Goal: Information Seeking & Learning: Learn about a topic

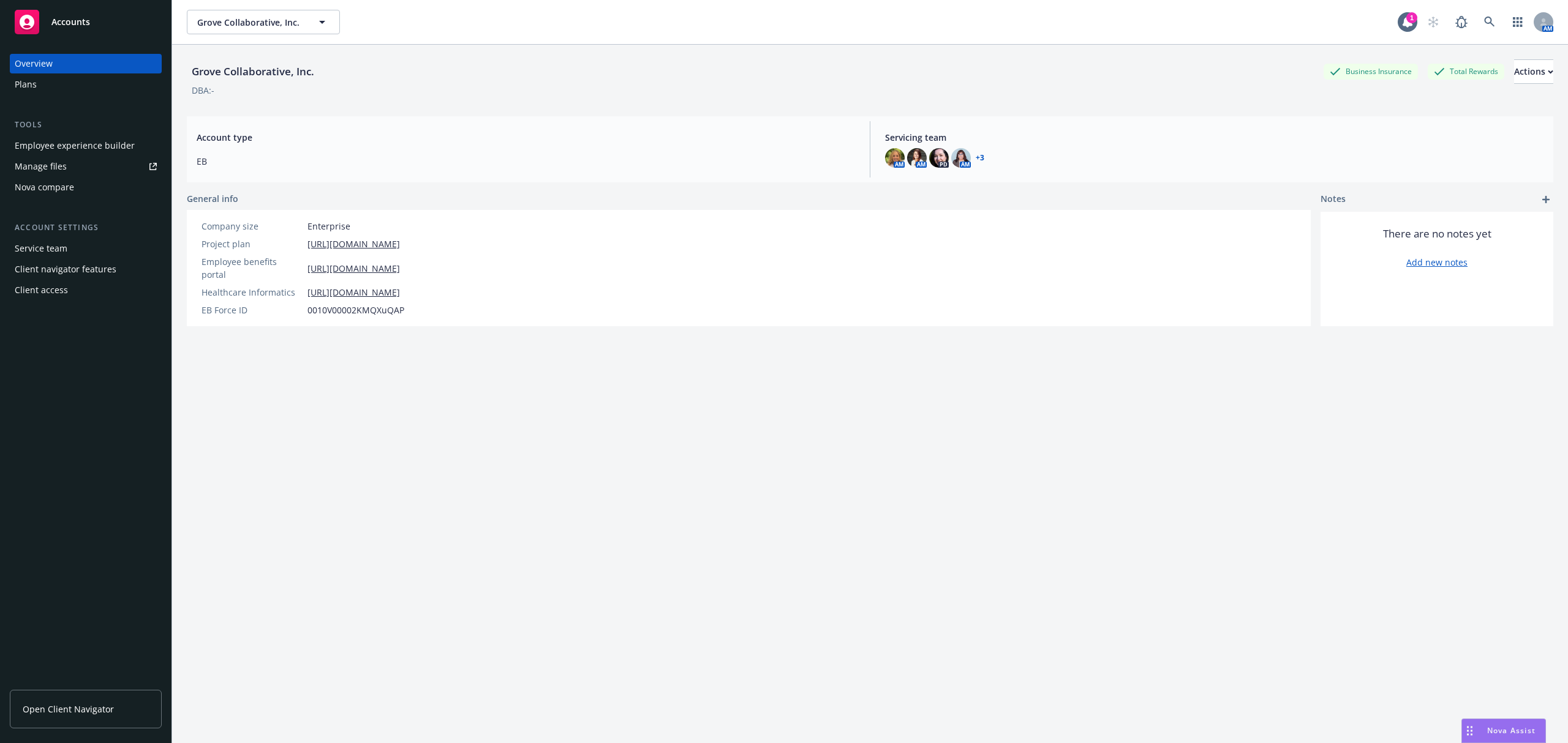
drag, startPoint x: 0, startPoint y: 0, endPoint x: 94, endPoint y: 146, distance: 173.6
click at [94, 146] on div "Employee experience builder" at bounding box center [75, 146] width 120 height 20
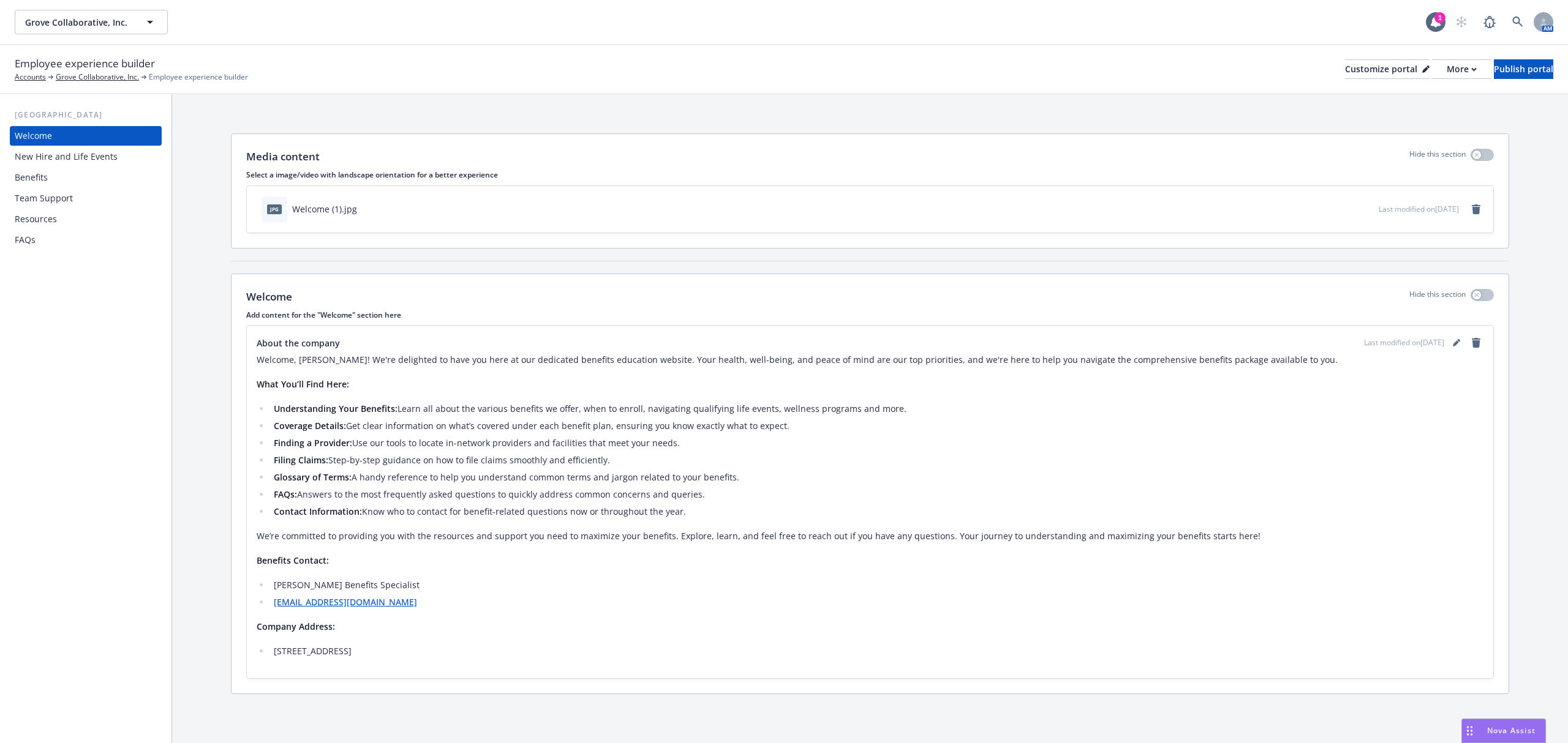
click at [107, 174] on div "Benefits" at bounding box center [86, 177] width 142 height 20
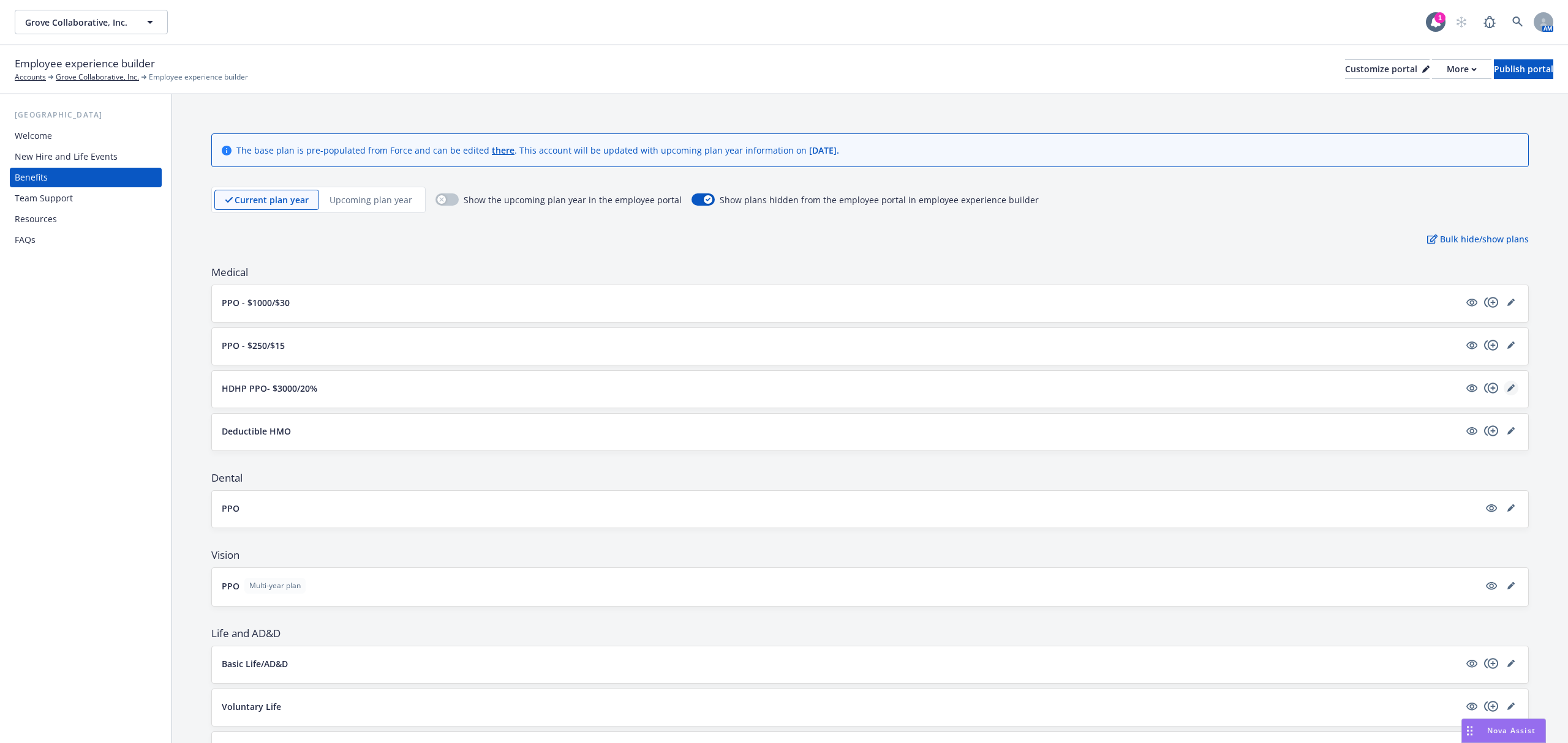
click at [1508, 386] on icon "editPencil" at bounding box center [1511, 387] width 7 height 7
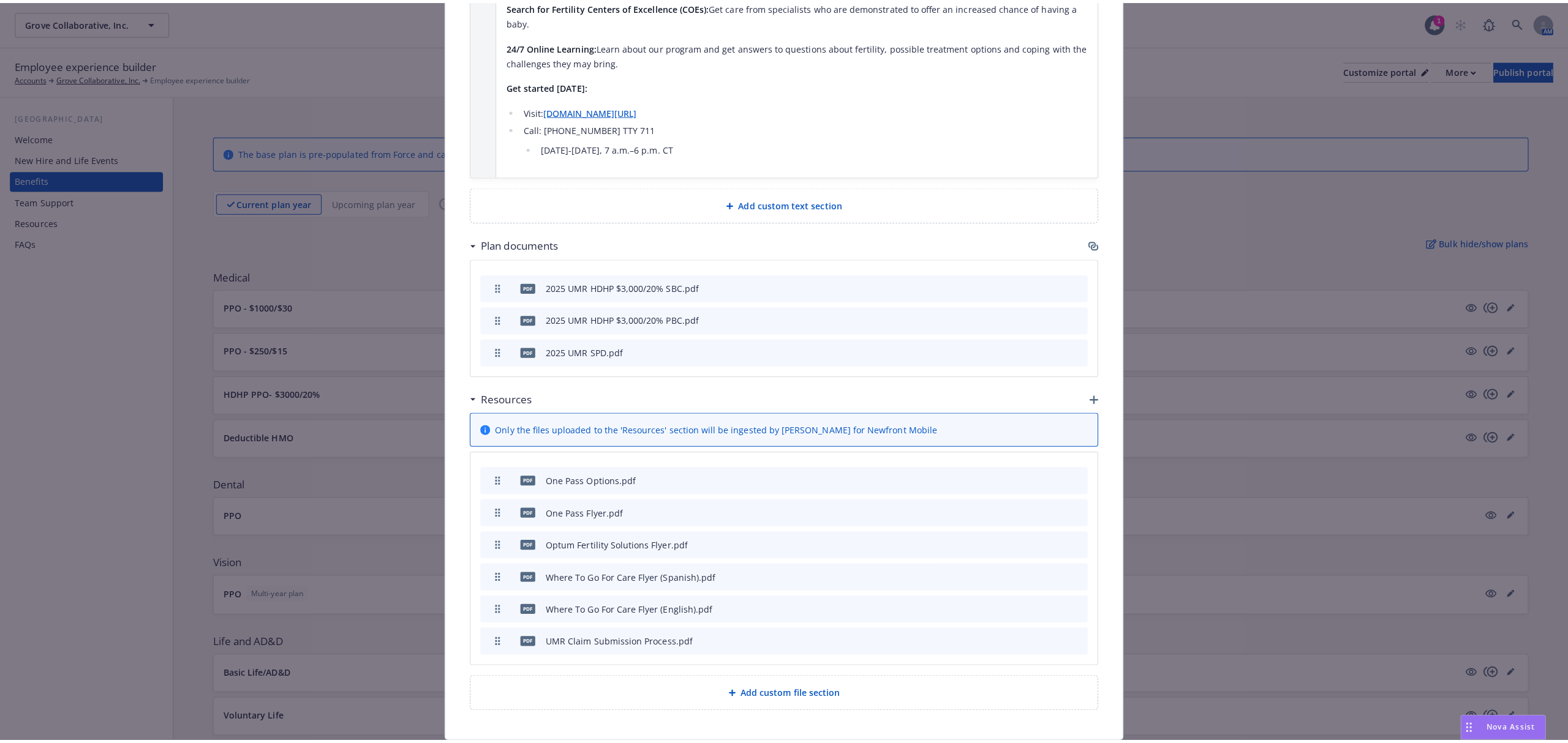
scroll to position [2581, 0]
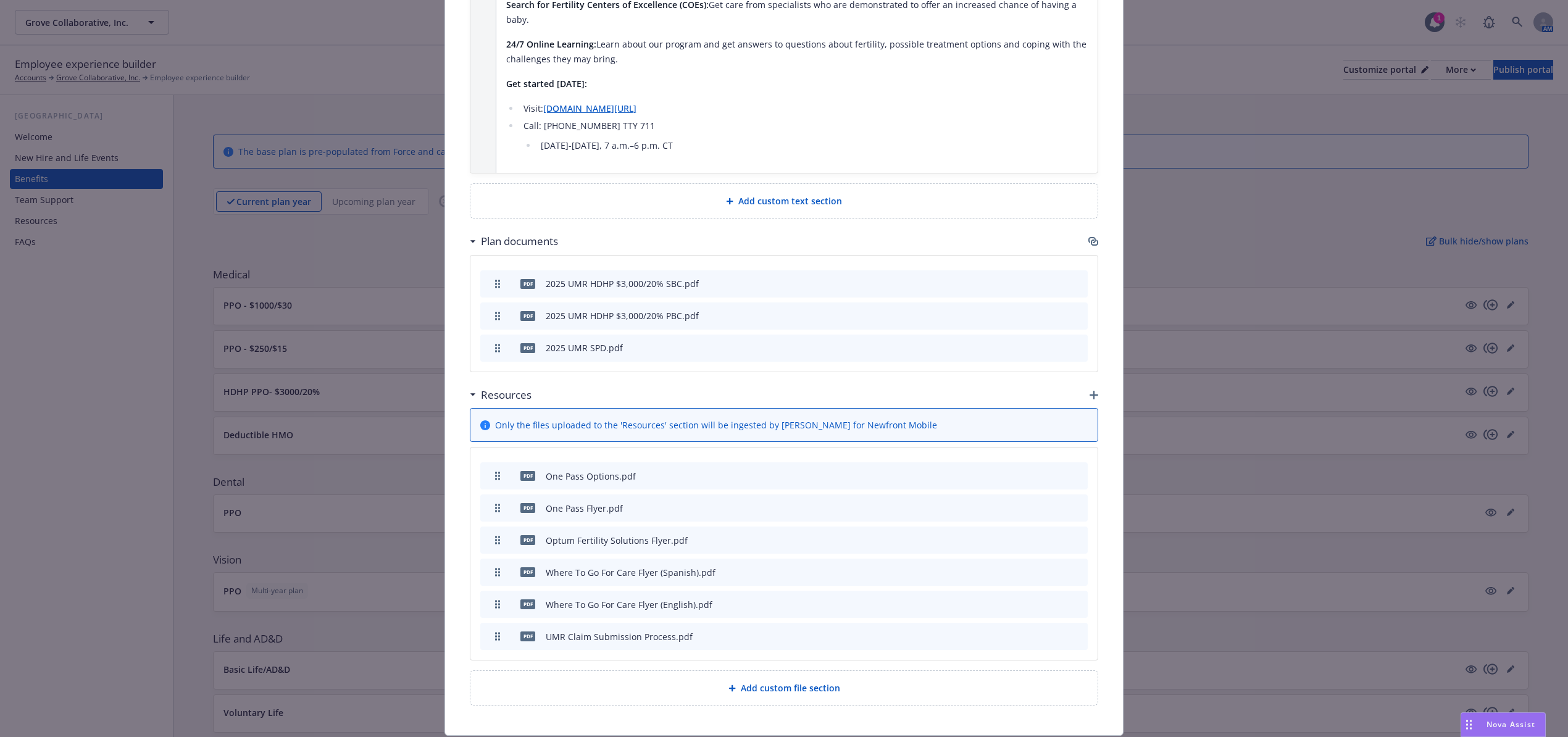
click at [1090, 391] on icon "button" at bounding box center [1093, 395] width 8 height 8
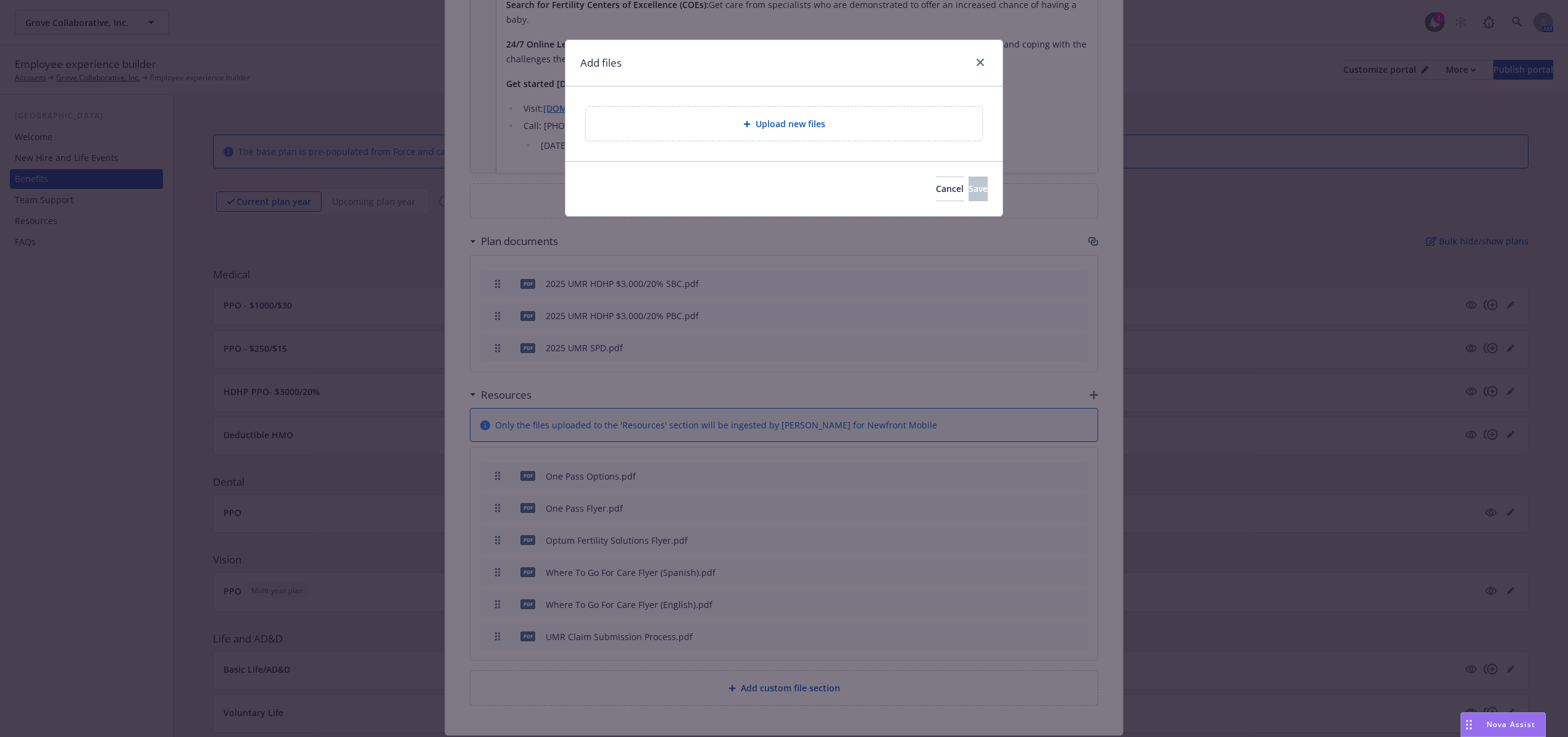
scroll to position [2591, 0]
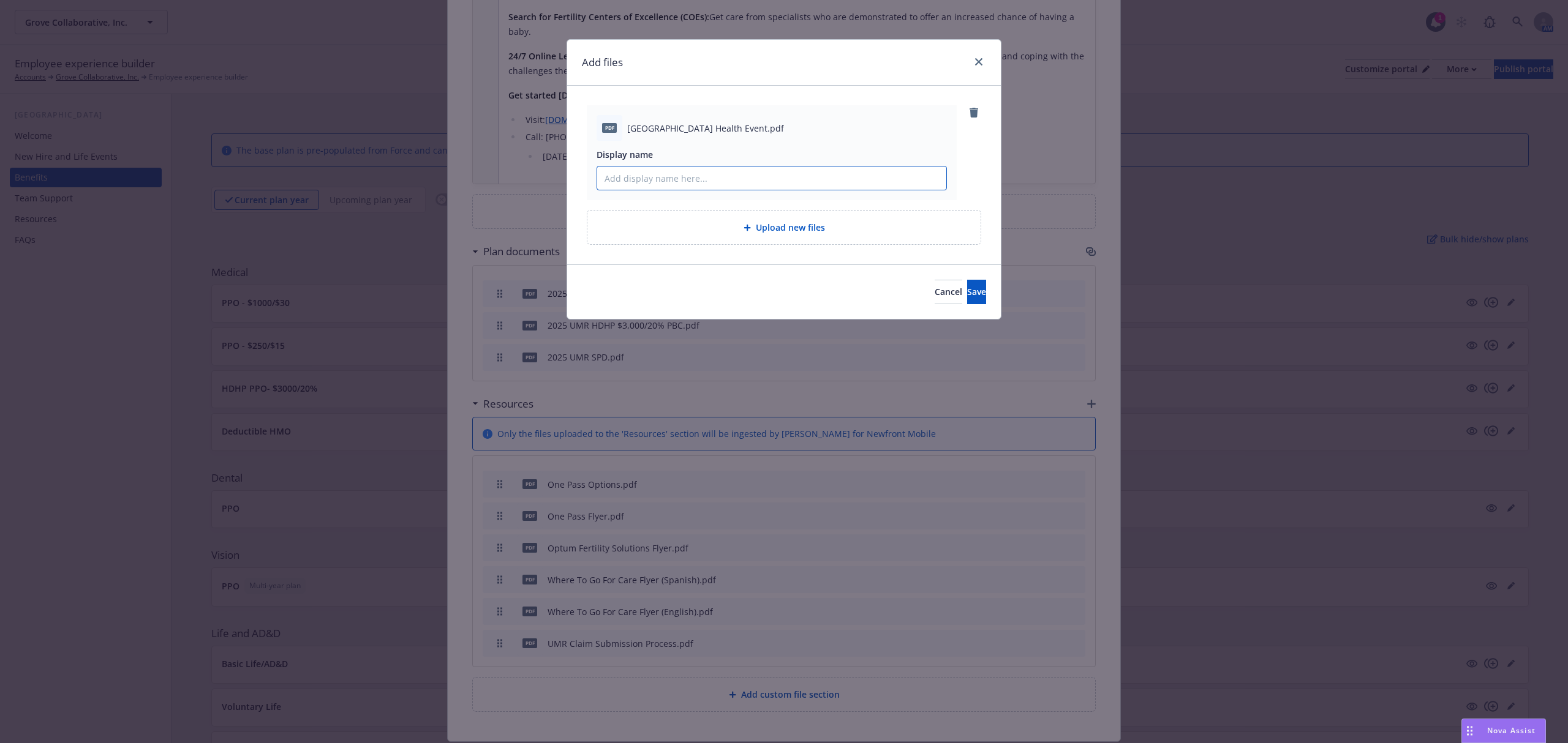
click at [733, 177] on input "Display name" at bounding box center [772, 178] width 349 height 23
type input "Health Education and Flu Shot Event - SF"
click at [967, 295] on span "Save" at bounding box center [977, 292] width 19 height 12
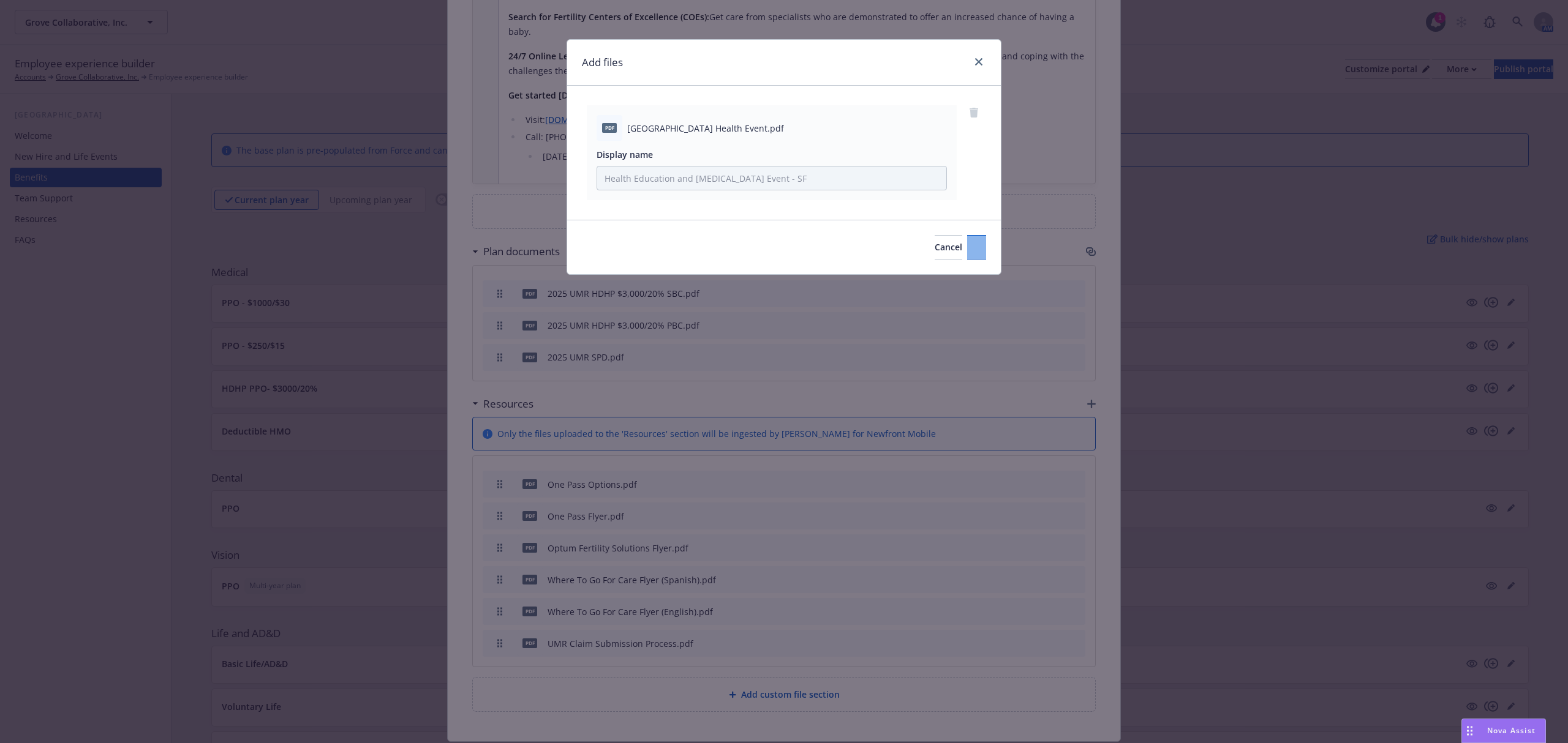
click at [951, 295] on div "Add files pdf San Francisco Park Main Plaza Health Event.pdf Display name Healt…" at bounding box center [784, 372] width 1568 height 743
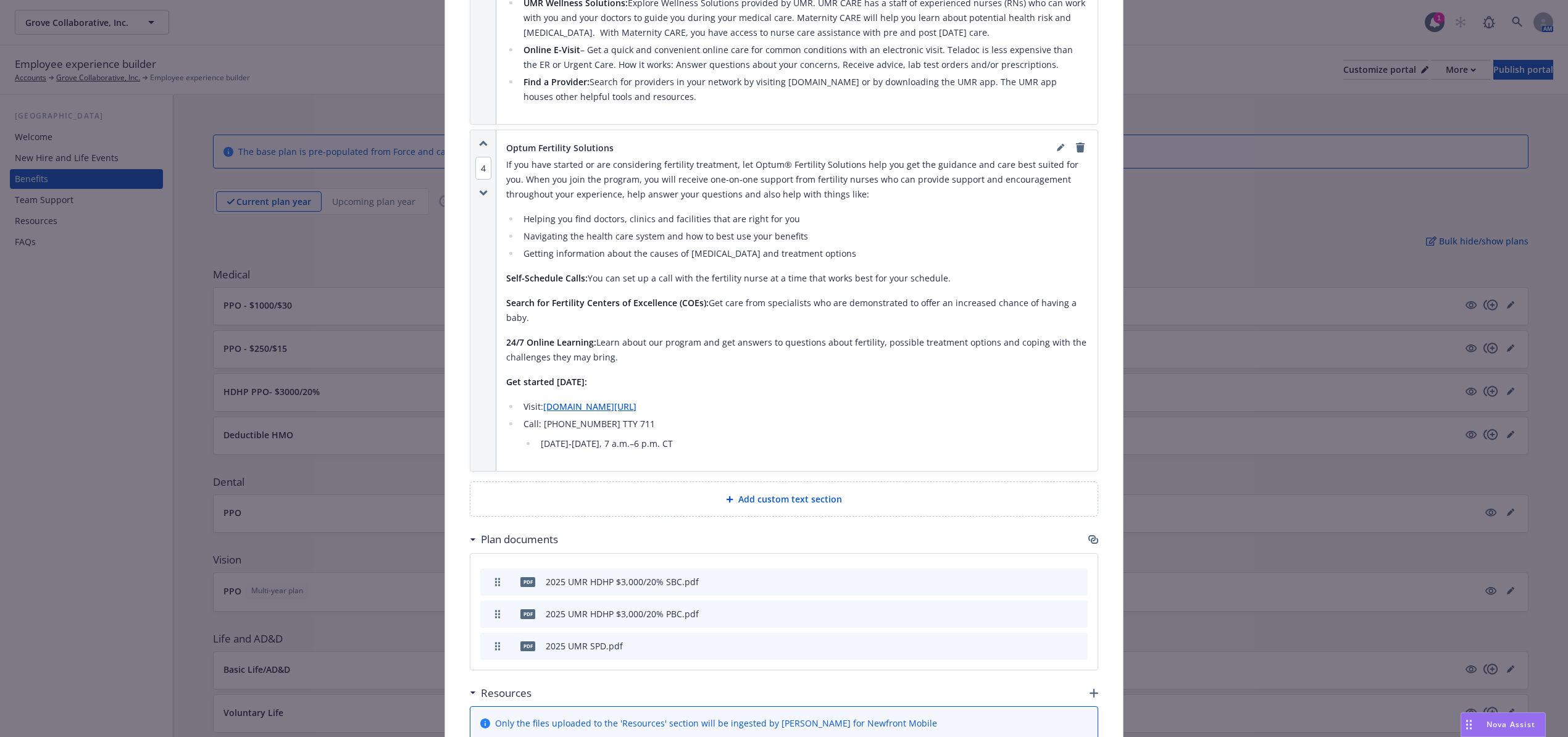
scroll to position [2635, 0]
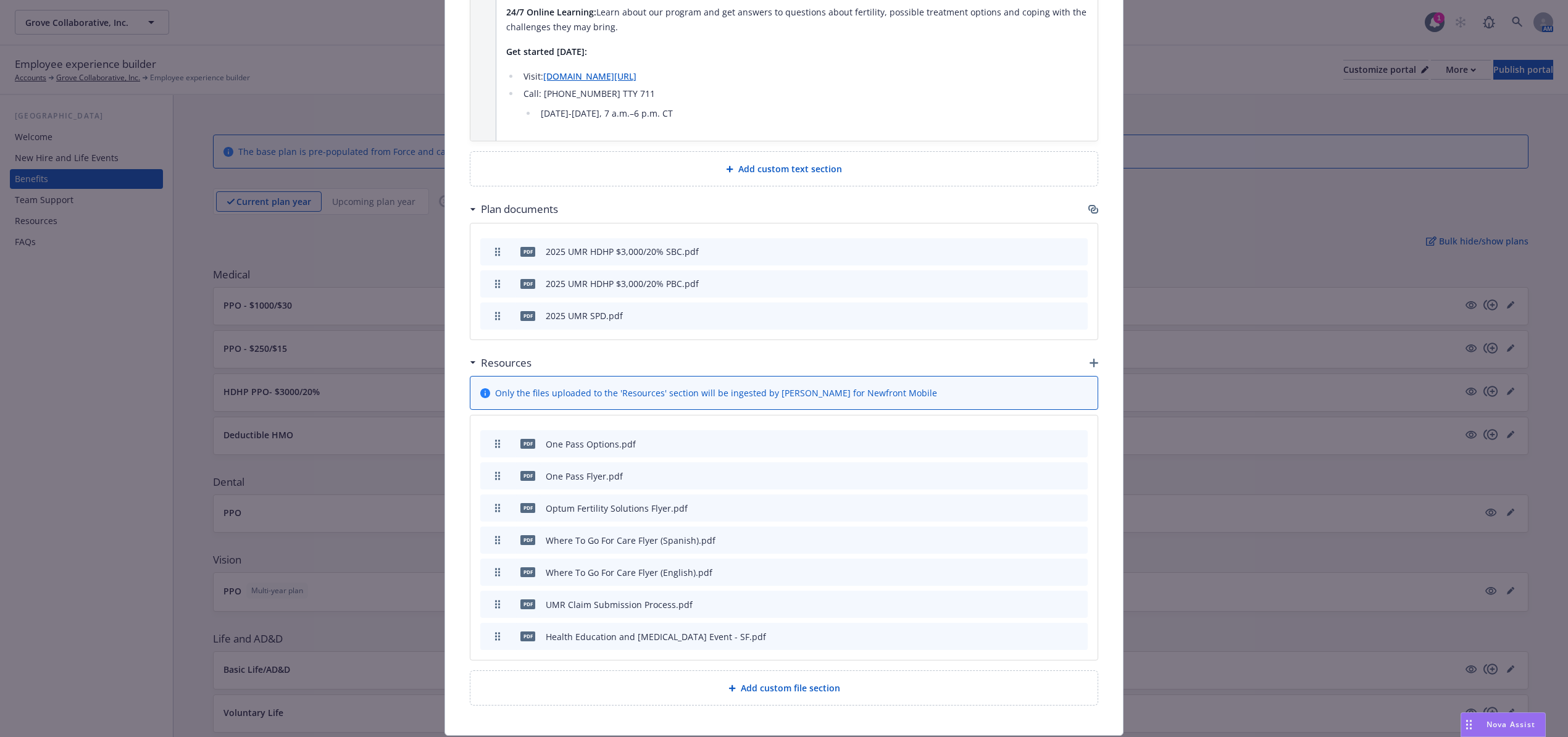
click at [1032, 631] on button at bounding box center [1037, 637] width 10 height 13
click at [1032, 631] on icon "download file" at bounding box center [1035, 636] width 10 height 10
click at [1072, 631] on icon "archive file" at bounding box center [1076, 635] width 8 height 10
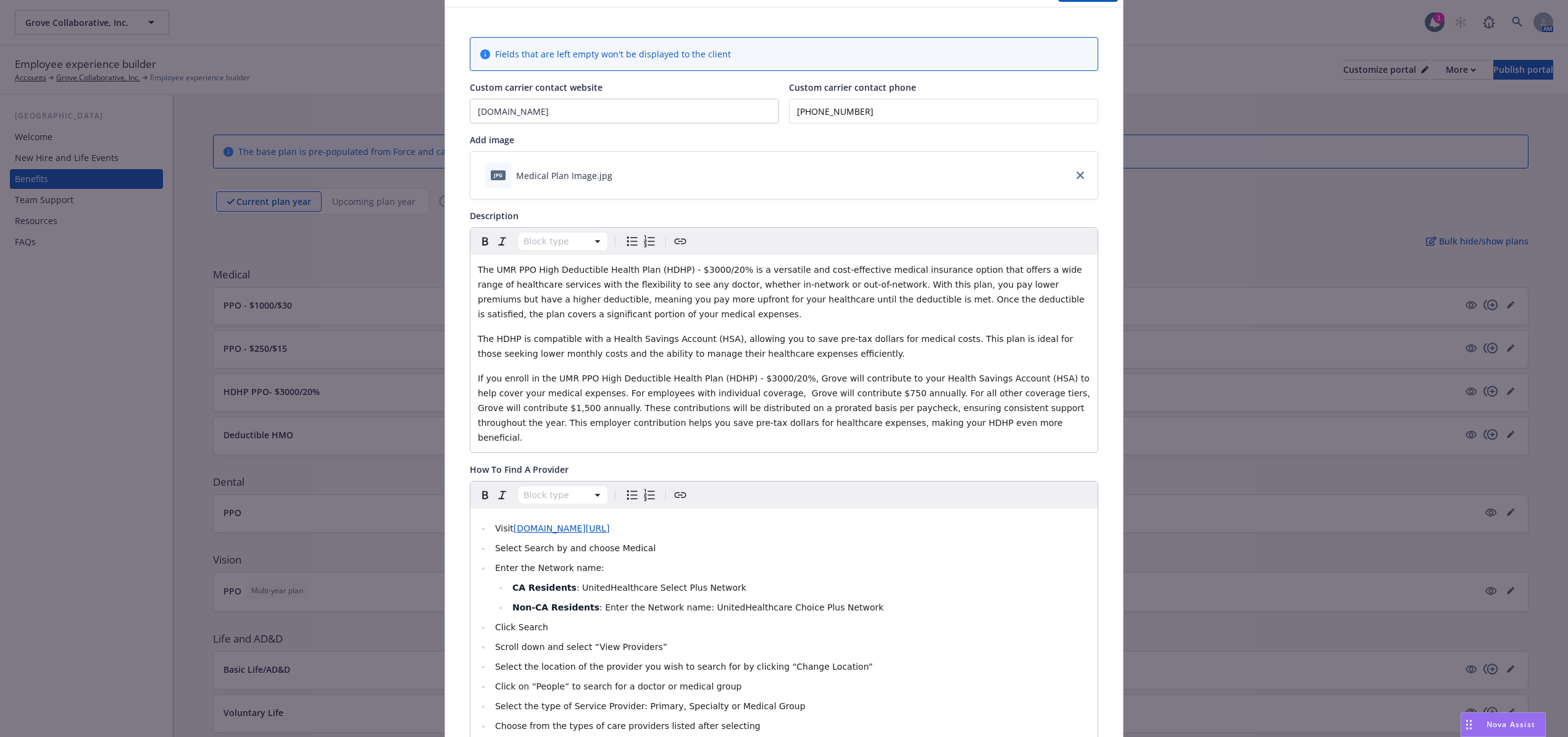
scroll to position [0, 0]
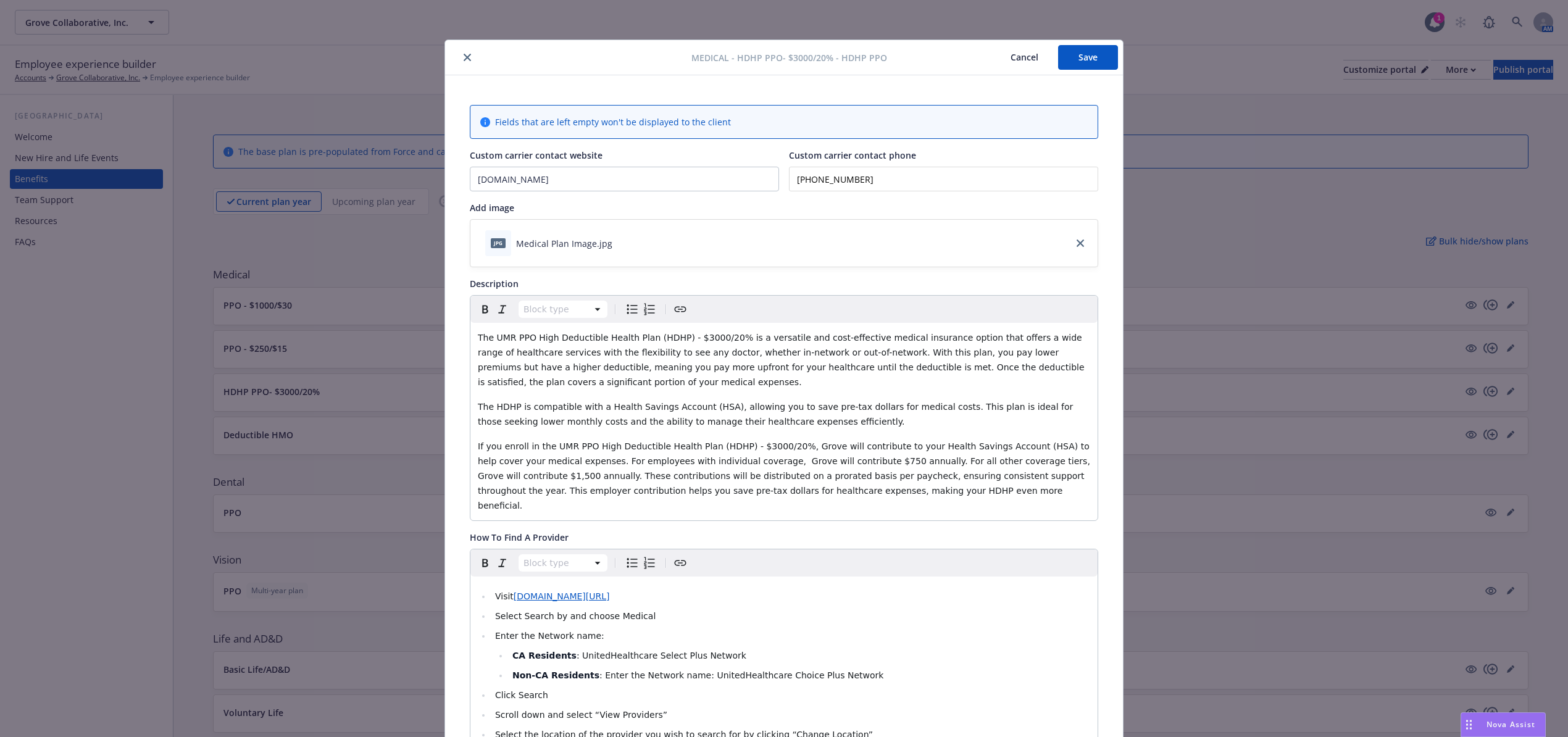
click at [1080, 60] on button "Save" at bounding box center [1088, 57] width 60 height 25
click at [464, 57] on icon "close" at bounding box center [467, 57] width 7 height 7
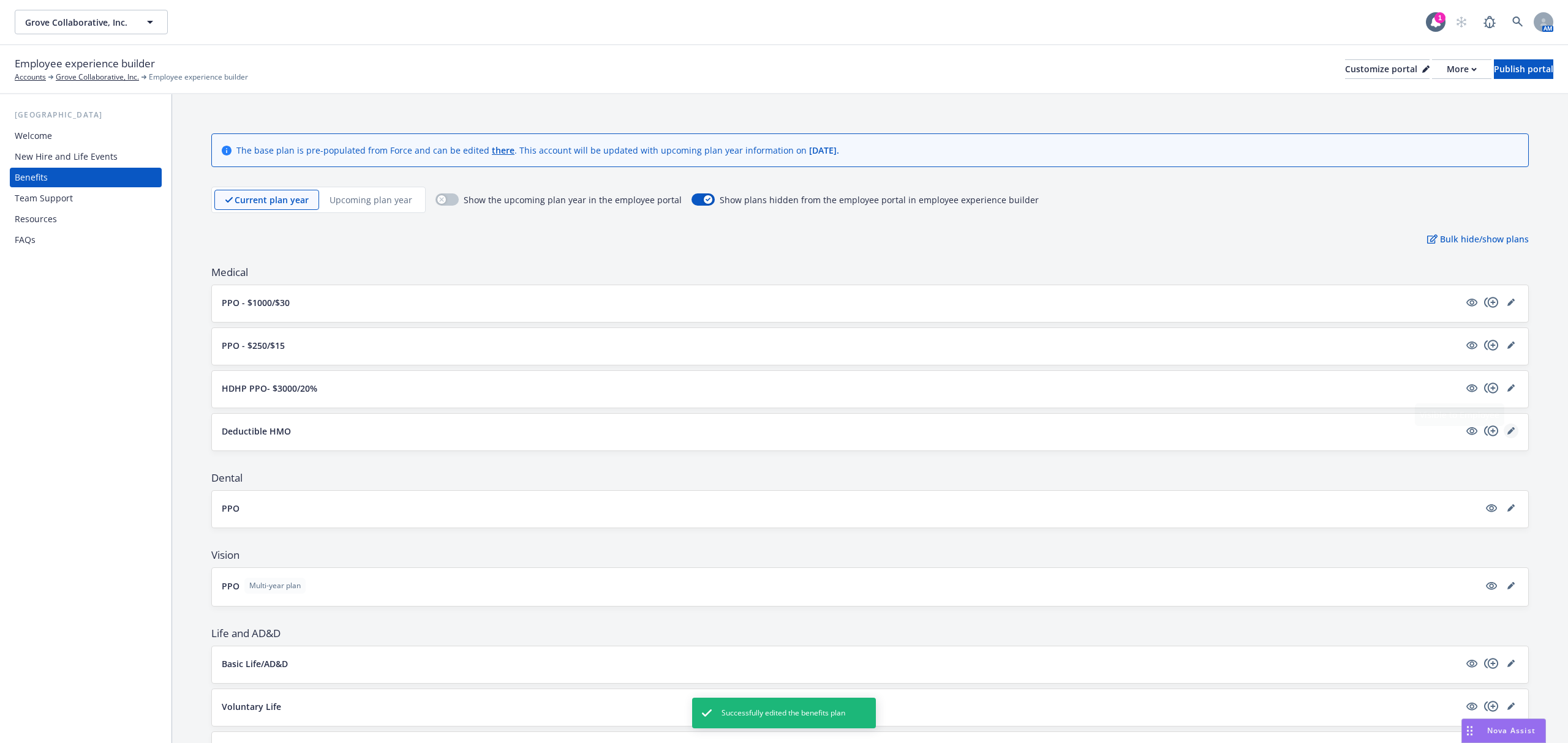
click at [1508, 435] on icon "editPencil" at bounding box center [1511, 430] width 7 height 7
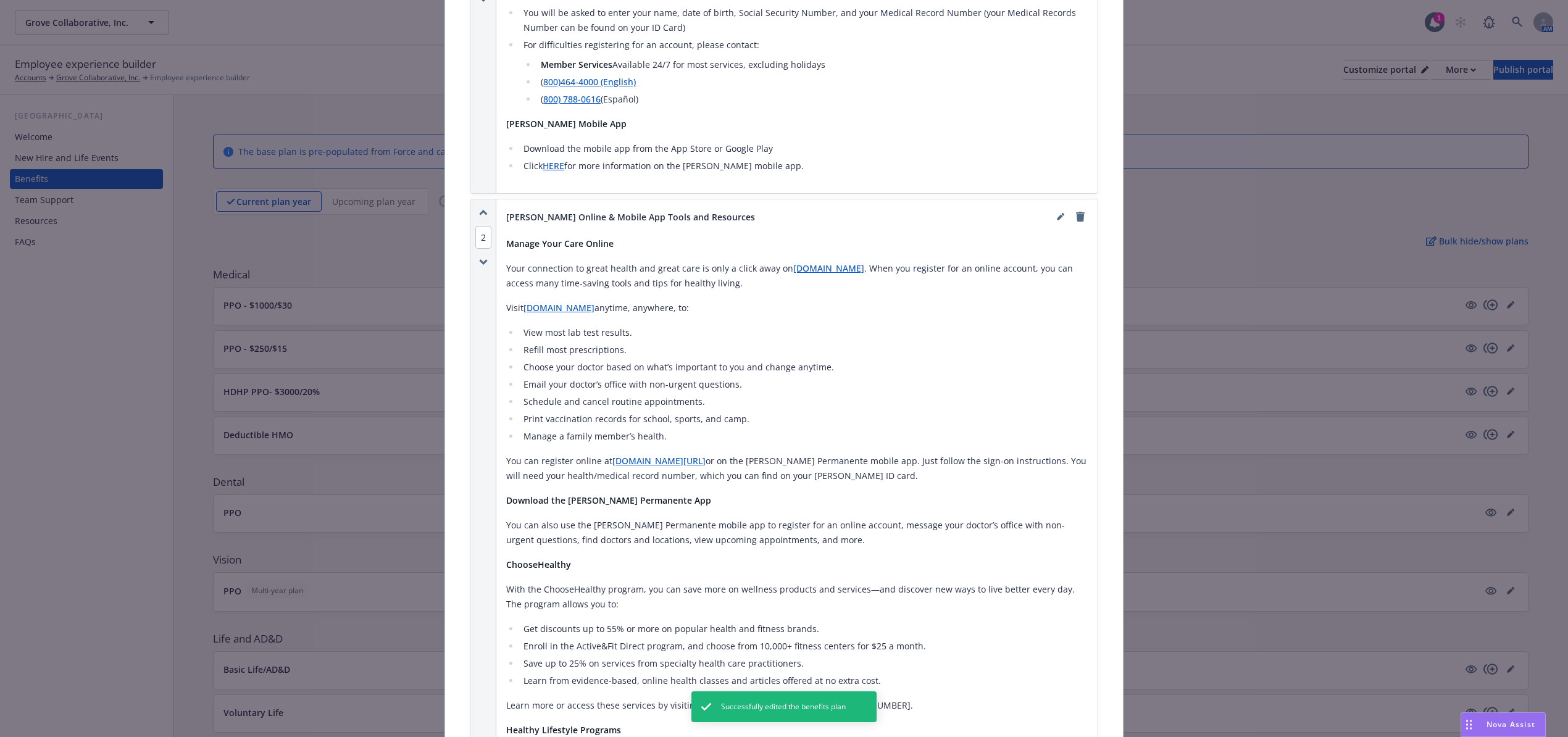
scroll to position [1480, 0]
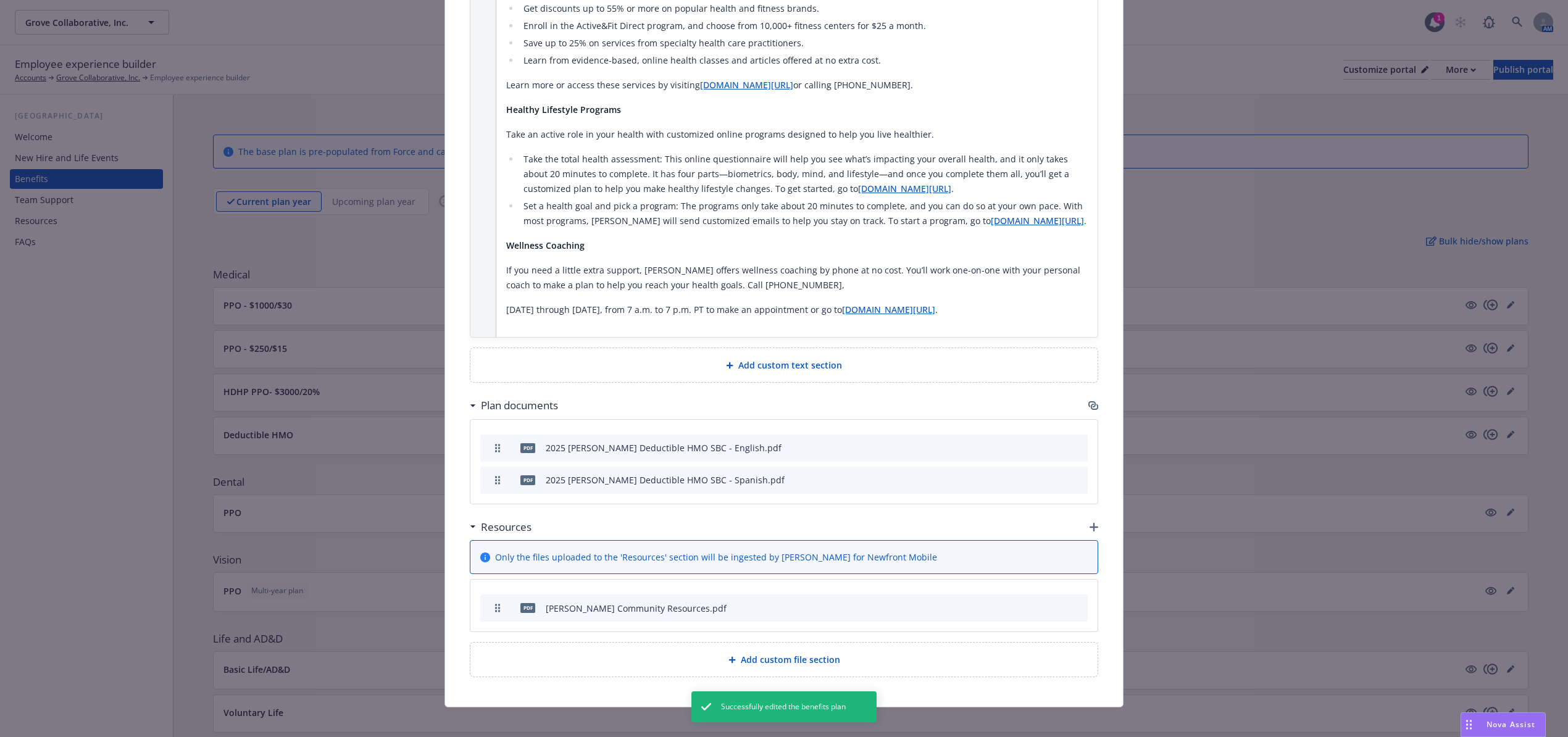
click at [1055, 604] on icon "preview file" at bounding box center [1056, 607] width 11 height 8
click at [1090, 523] on icon "button" at bounding box center [1093, 527] width 8 height 8
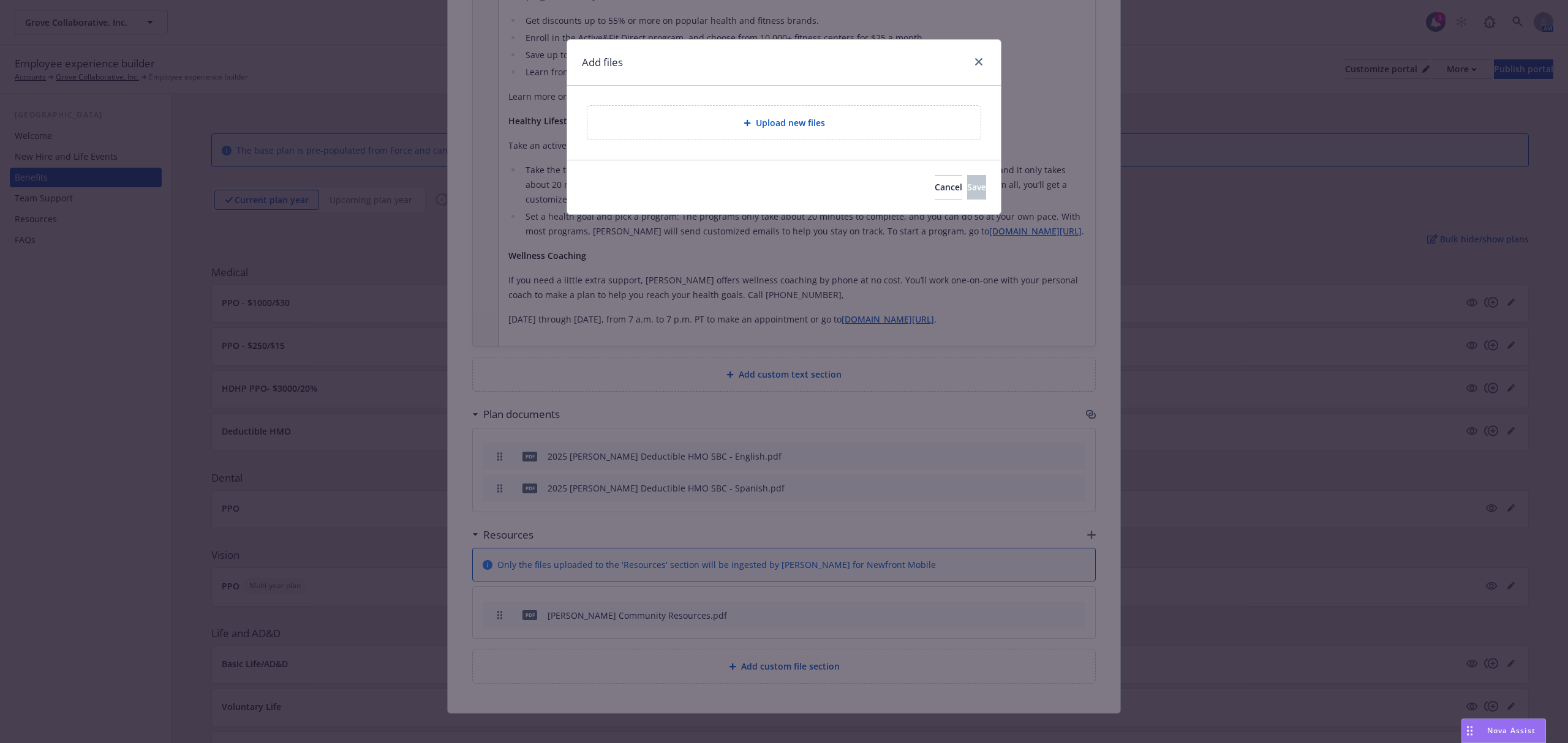
click at [696, 119] on div "Upload new files" at bounding box center [784, 123] width 374 height 14
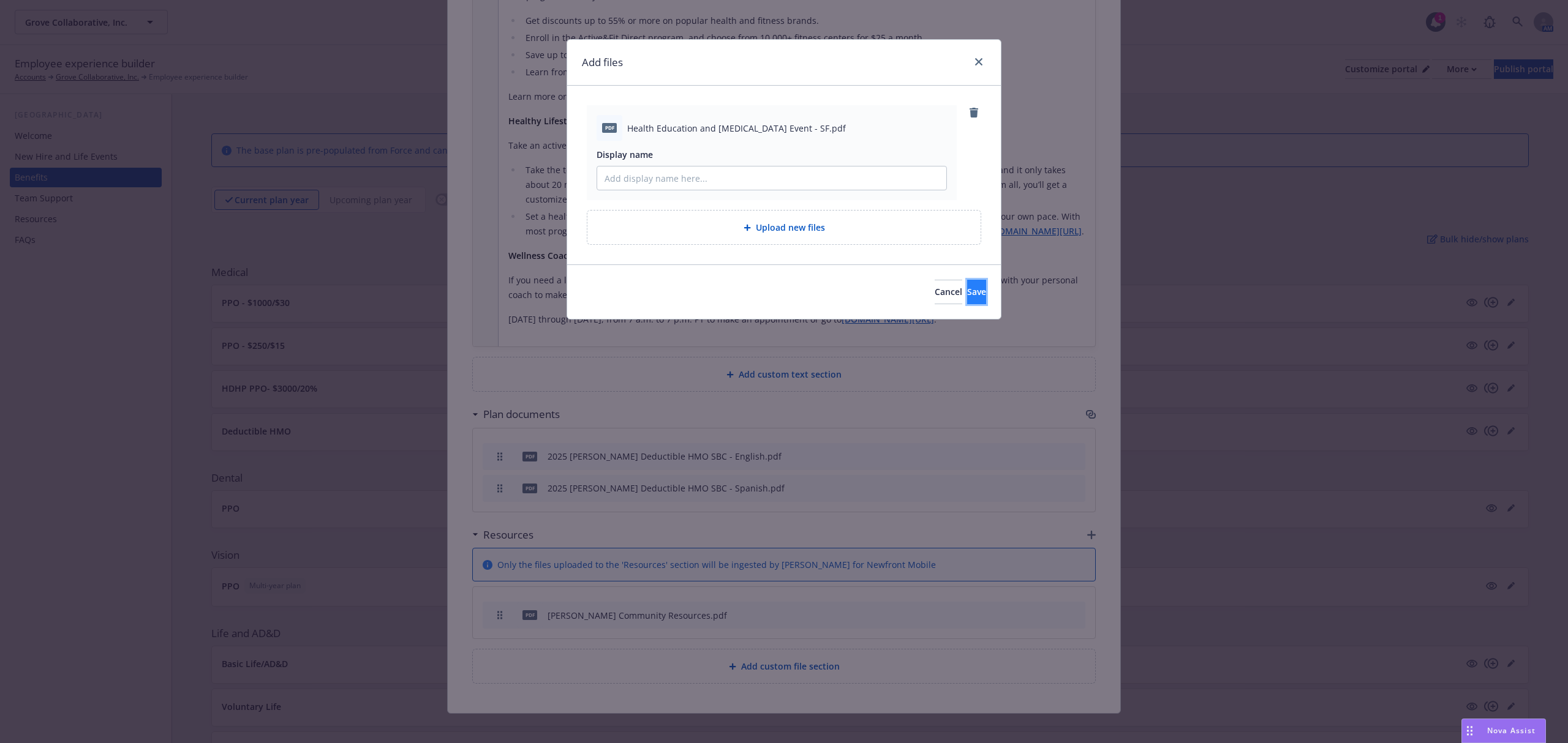
click at [967, 290] on span "Save" at bounding box center [977, 292] width 19 height 12
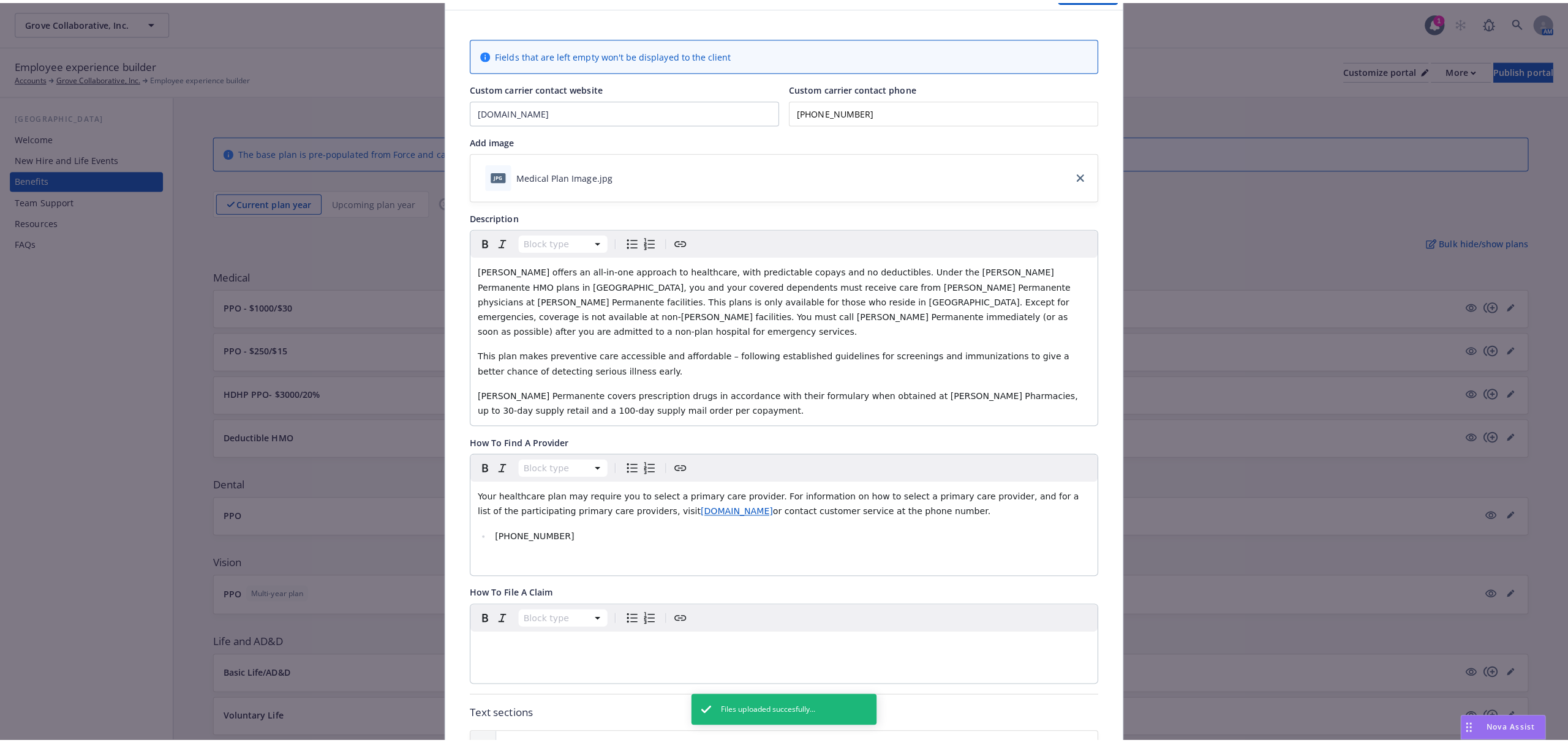
scroll to position [0, 0]
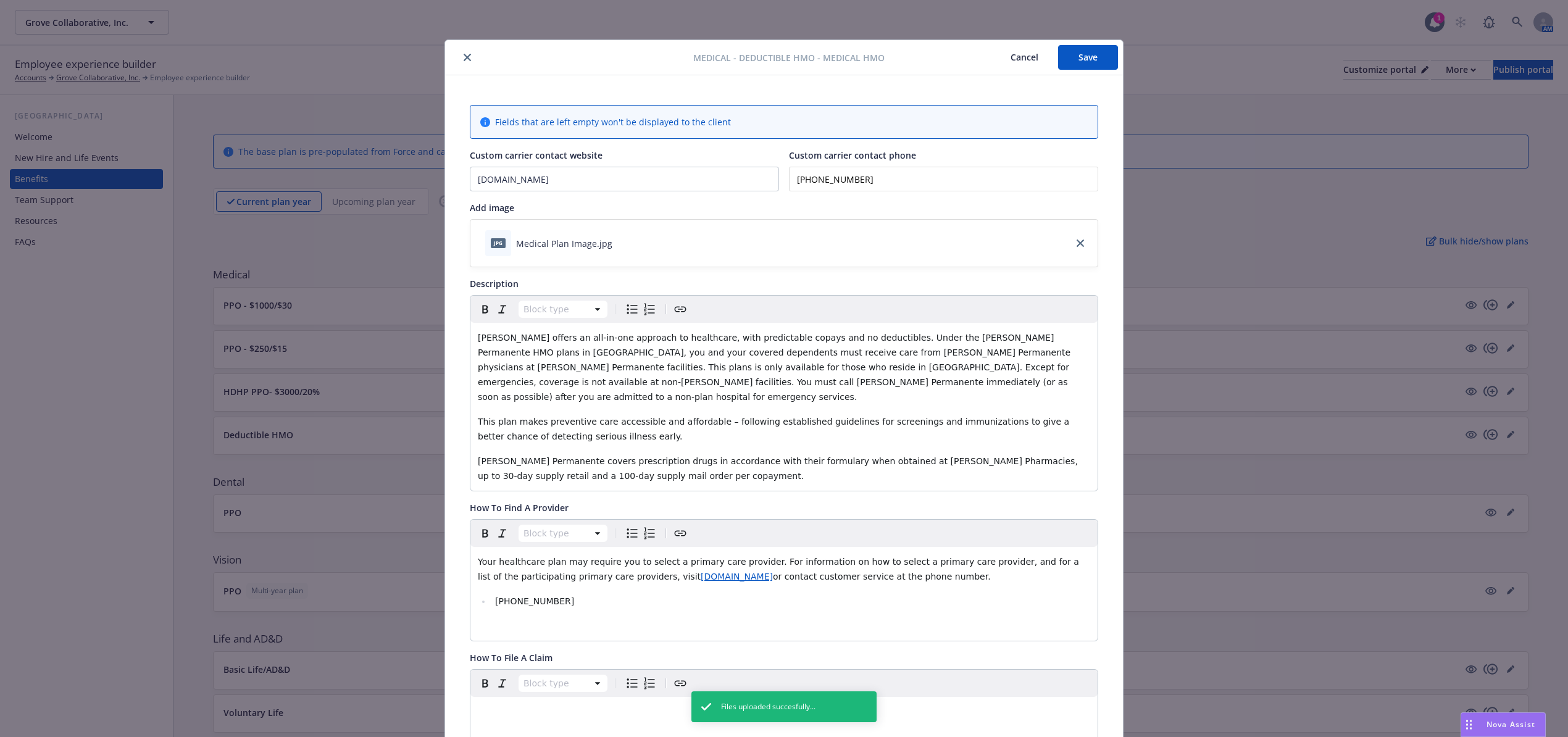
click at [1083, 57] on button "Save" at bounding box center [1088, 57] width 60 height 25
click at [464, 60] on icon "close" at bounding box center [467, 57] width 7 height 7
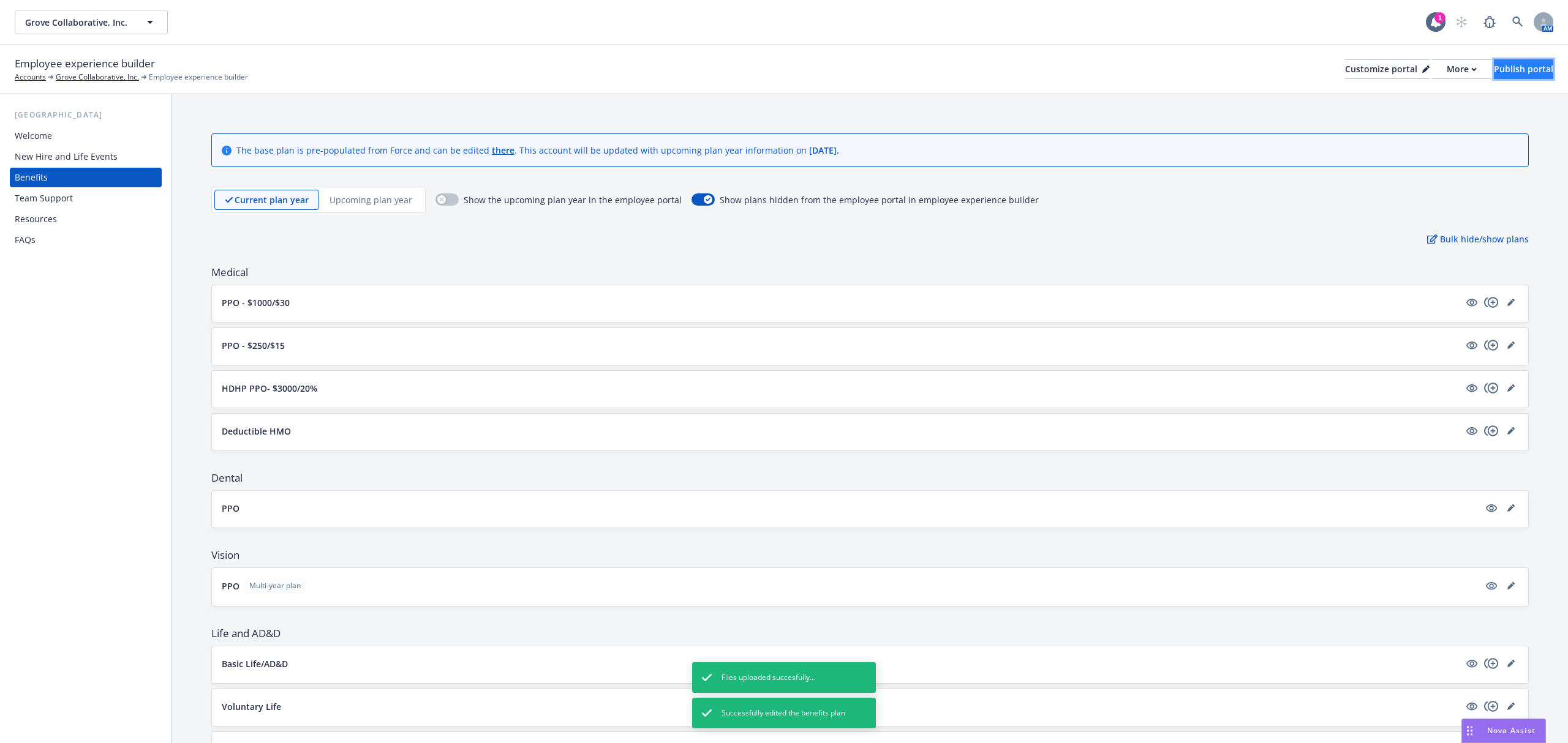
click at [1494, 67] on div "Publish portal" at bounding box center [1523, 69] width 59 height 19
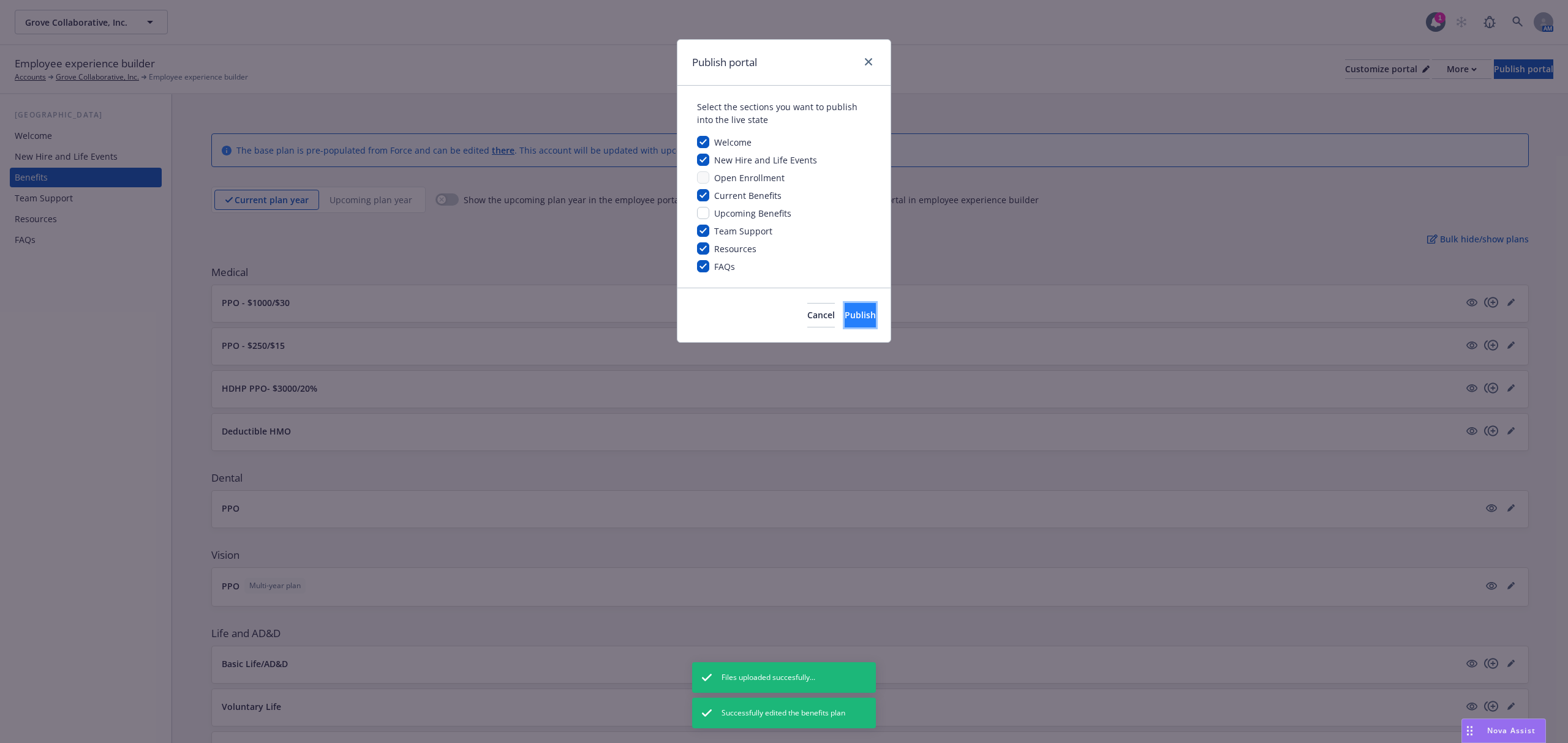
click at [850, 317] on span "Publish" at bounding box center [860, 315] width 31 height 12
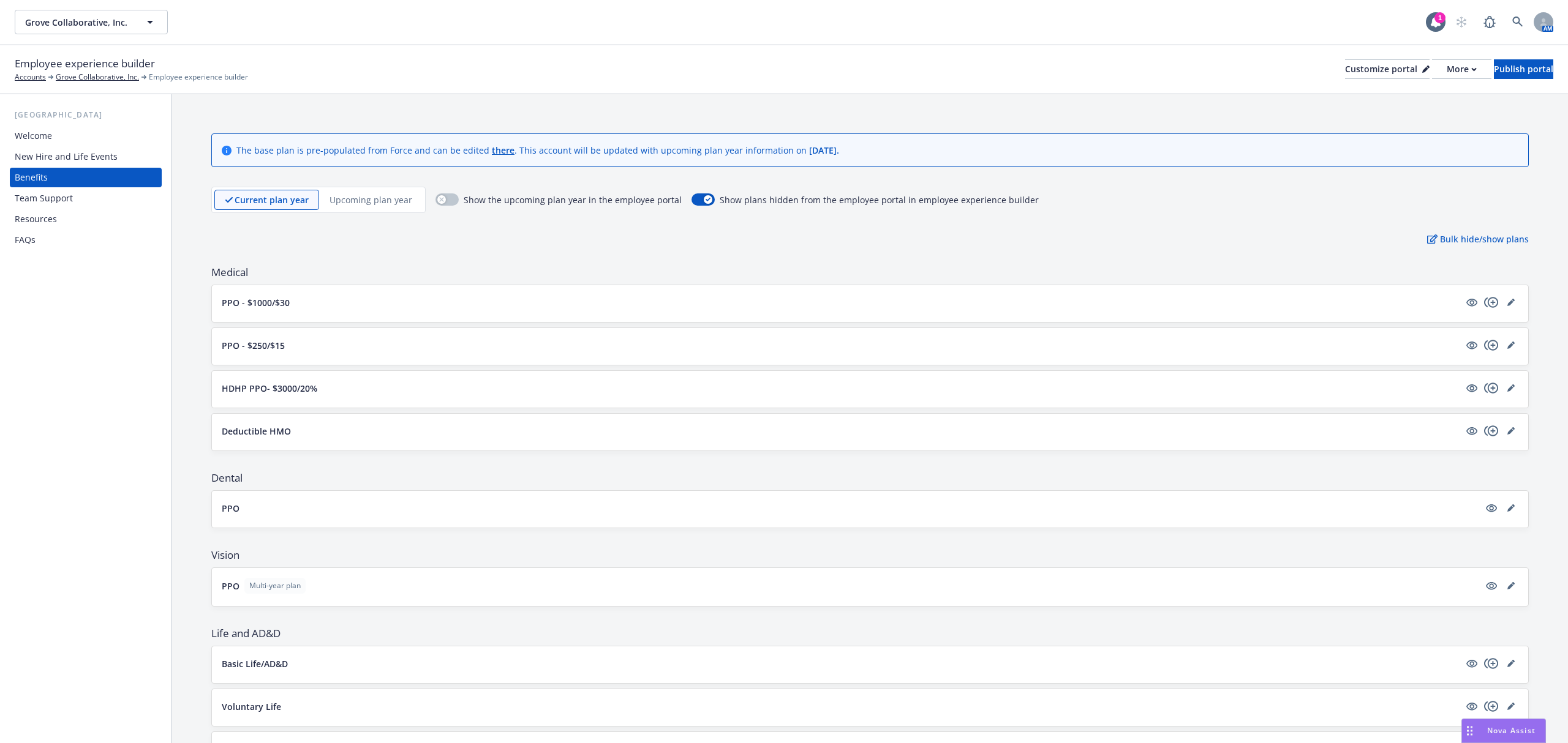
click at [1413, 79] on div "Employee experience builder Accounts Grove Collaborative, Inc. Employee experie…" at bounding box center [784, 69] width 1539 height 27
click at [1447, 68] on div "More" at bounding box center [1462, 69] width 30 height 19
click at [1391, 118] on link "Copy portal link" at bounding box center [1396, 120] width 111 height 24
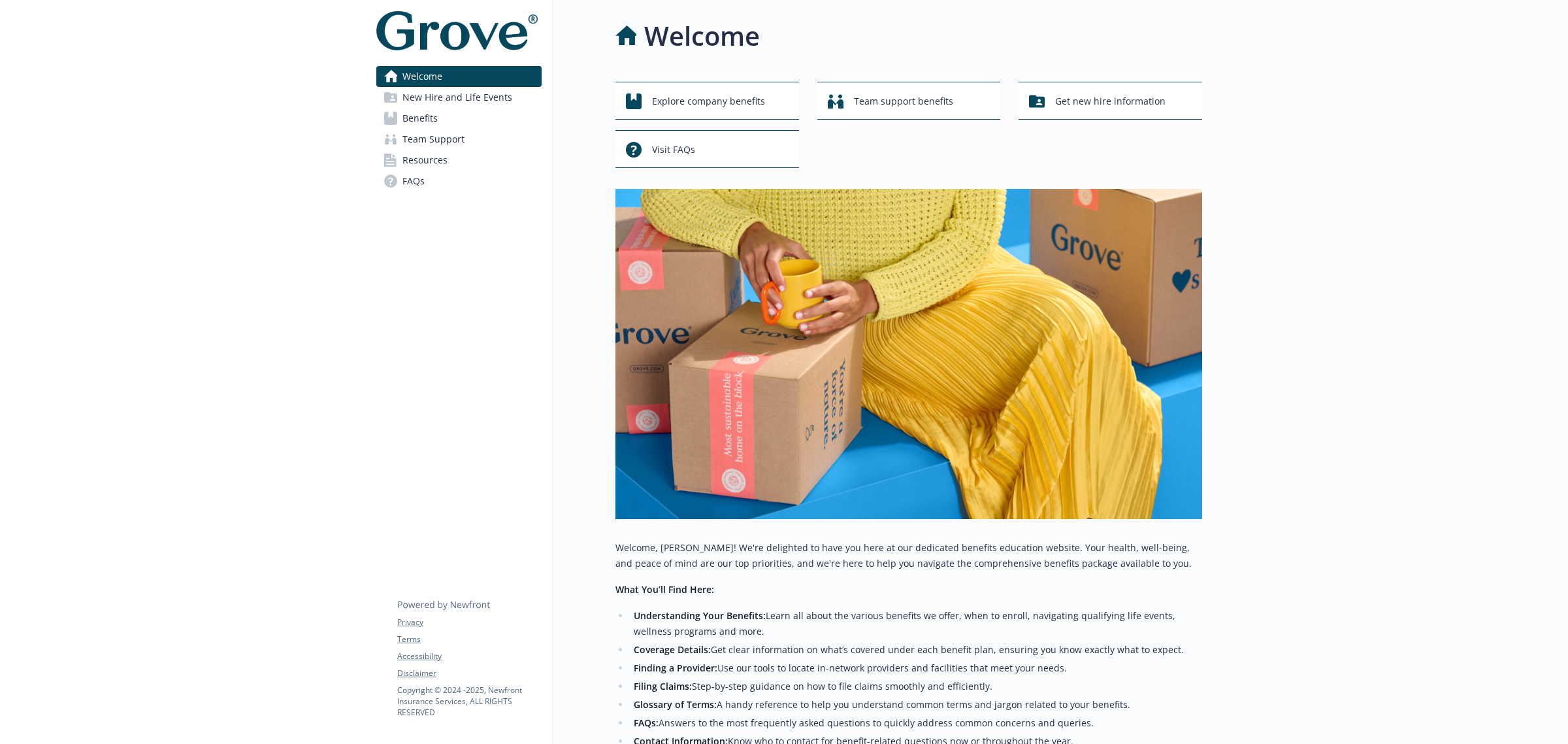
click at [413, 177] on span "FAQs" at bounding box center [413, 181] width 23 height 21
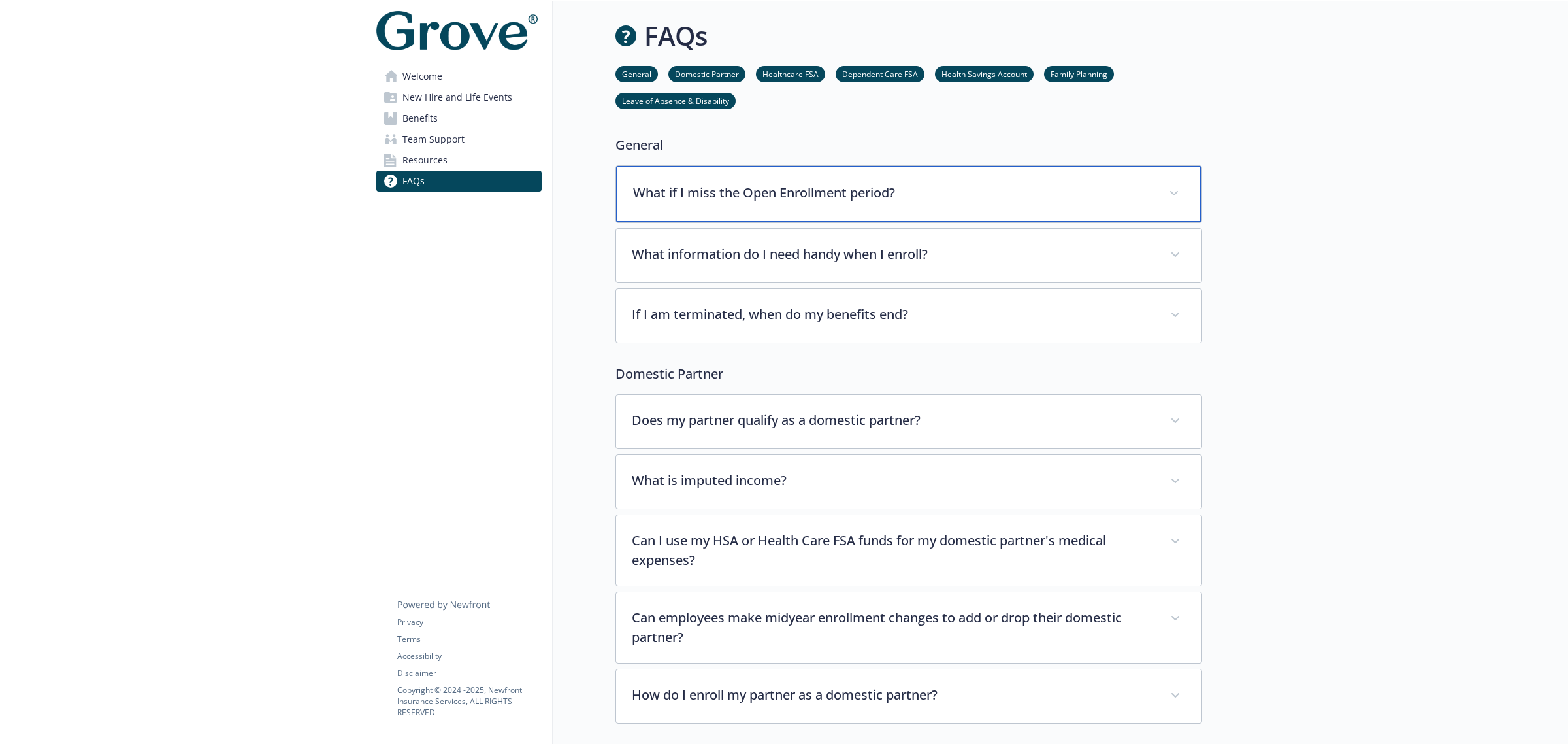
click at [782, 175] on div "What if I miss the Open Enrollment period?" at bounding box center [909, 194] width 585 height 56
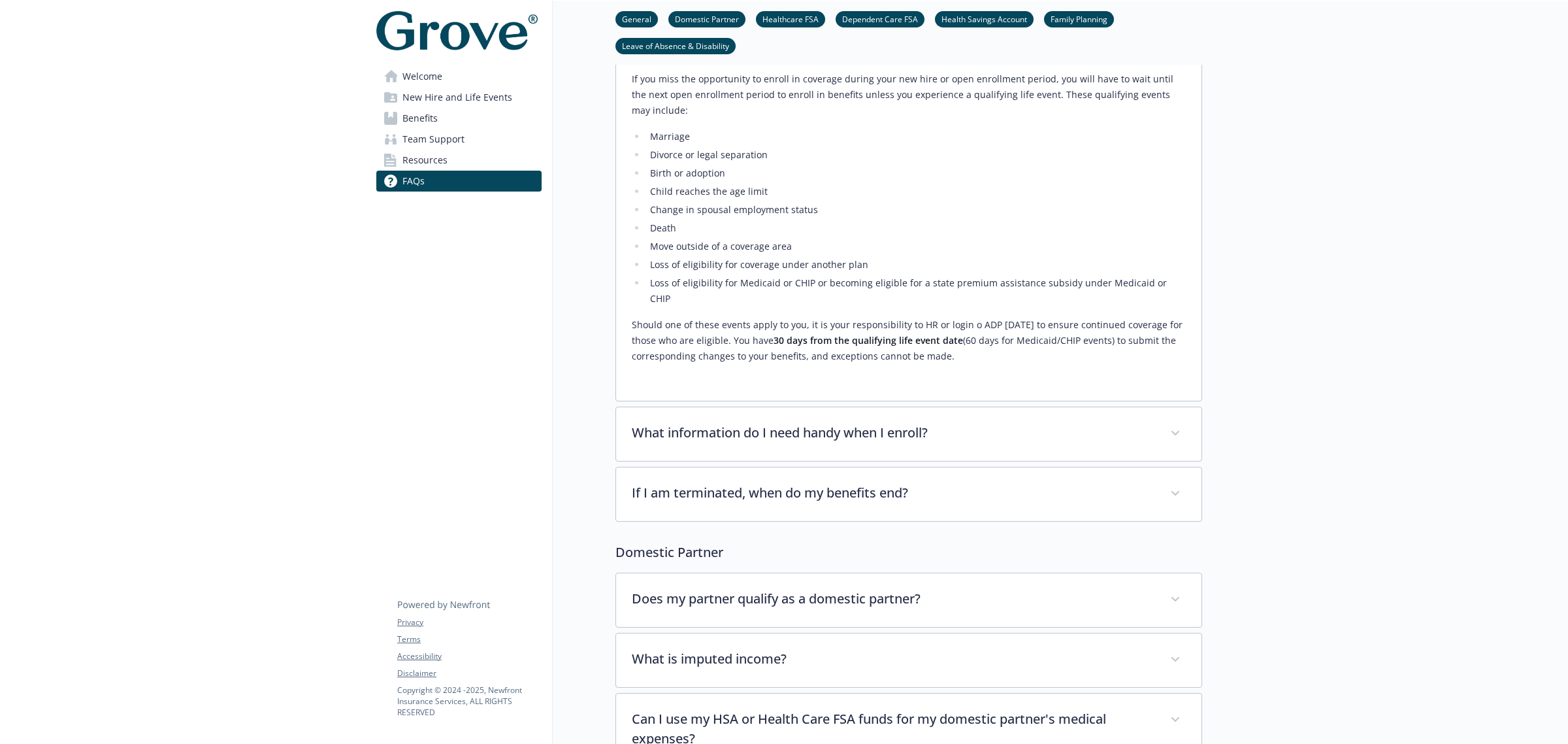
scroll to position [163, 0]
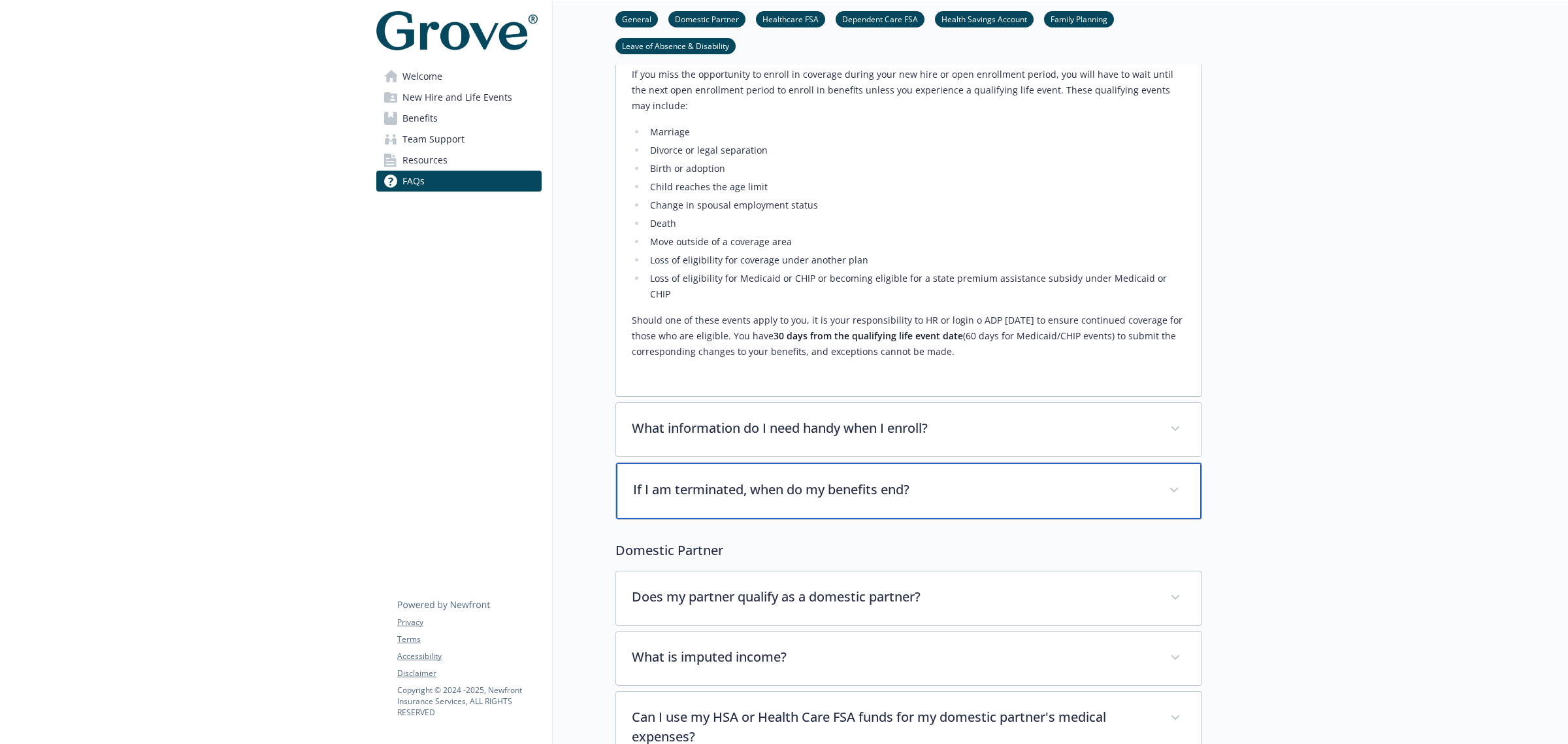
click at [740, 480] on p "If I am terminated, when do my benefits end?" at bounding box center [893, 489] width 520 height 20
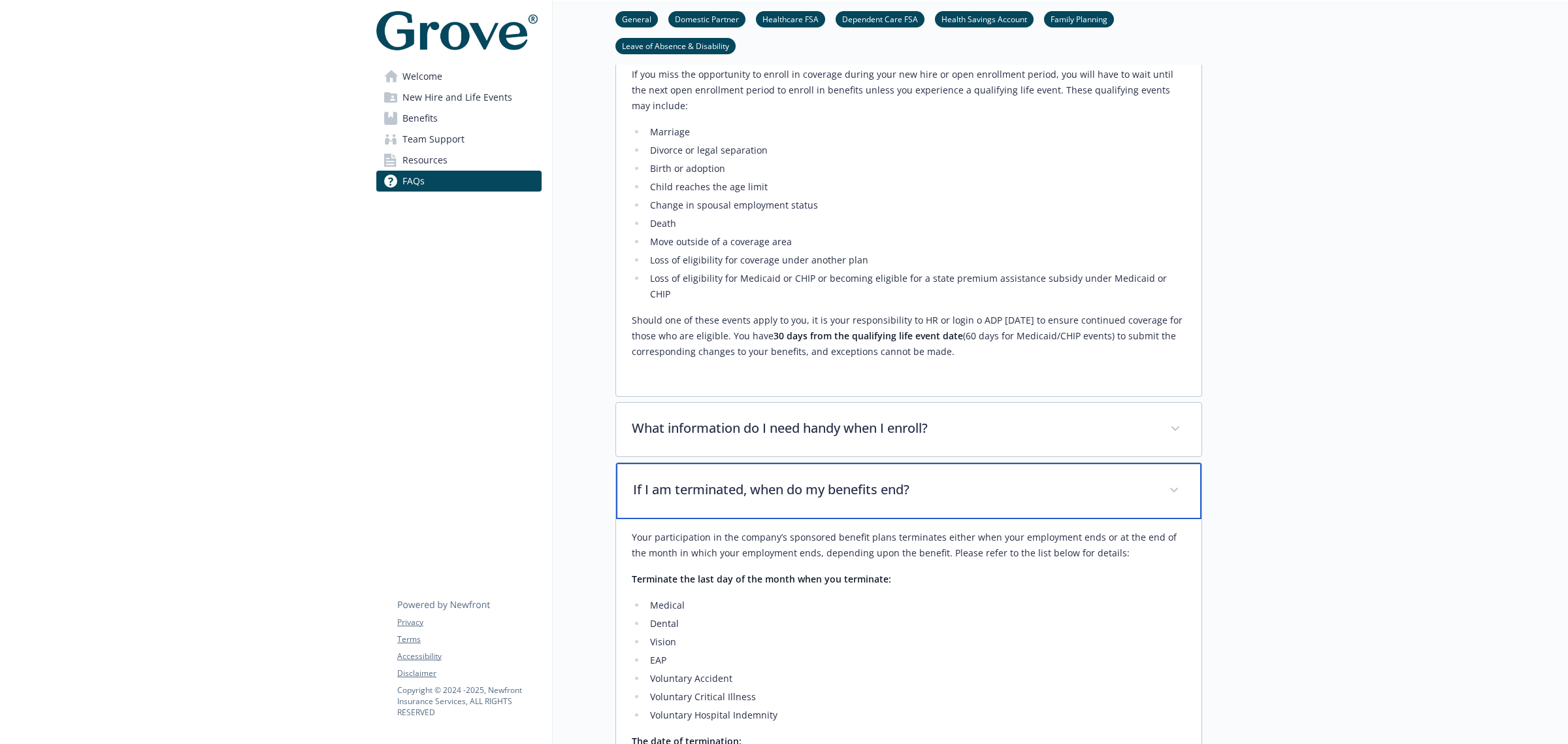
scroll to position [82, 0]
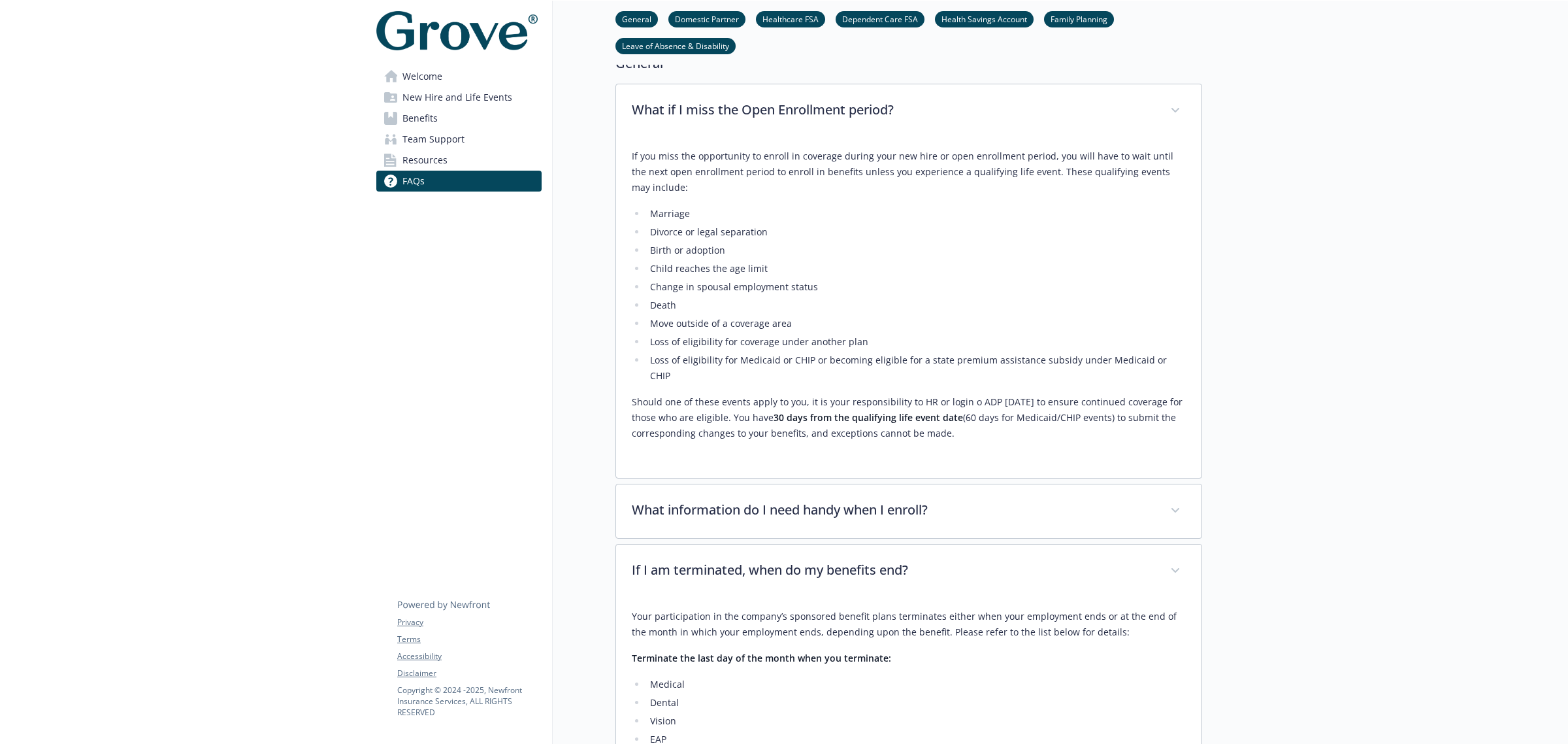
click at [445, 125] on link "Benefits" at bounding box center [459, 118] width 165 height 21
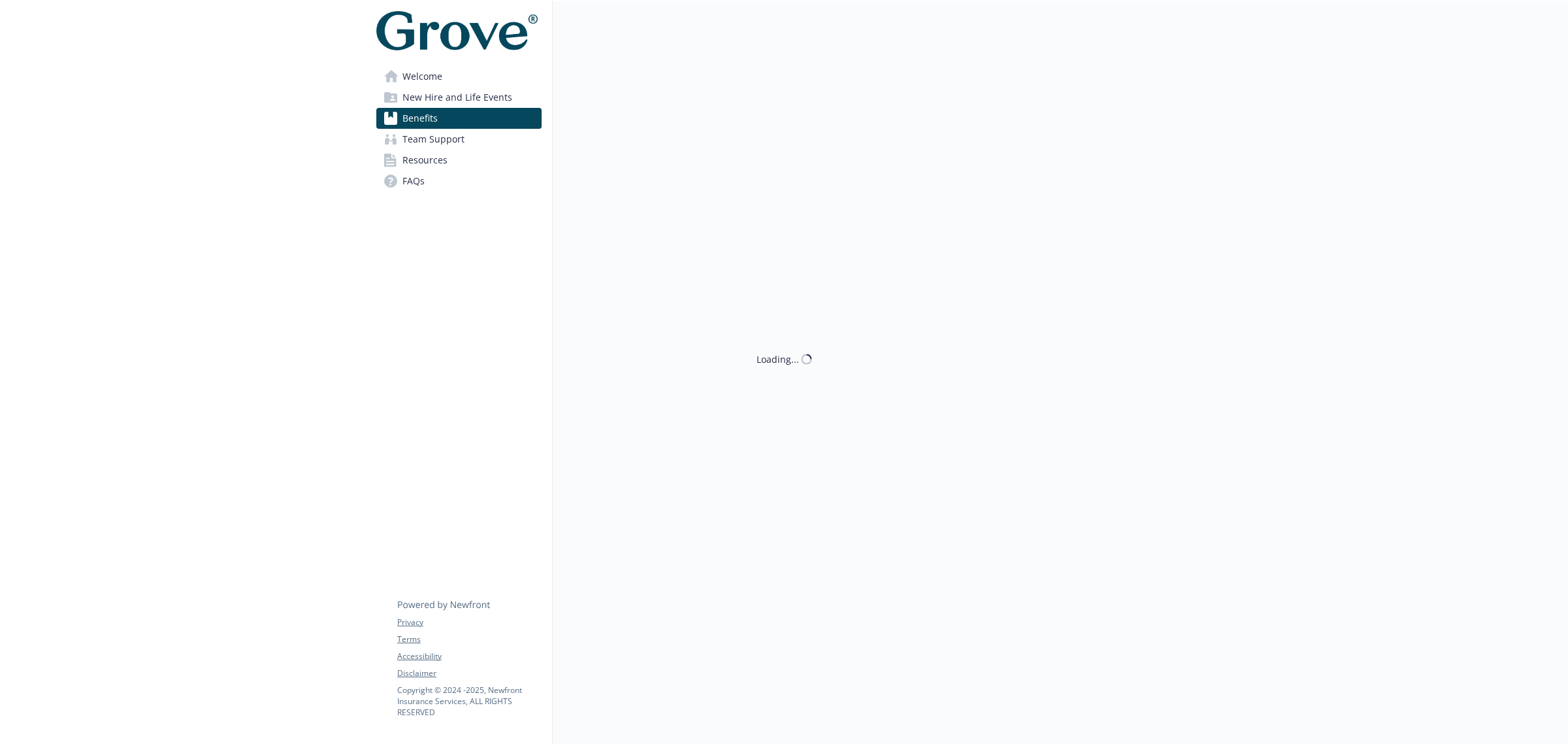
click at [446, 85] on link "Welcome" at bounding box center [459, 76] width 165 height 21
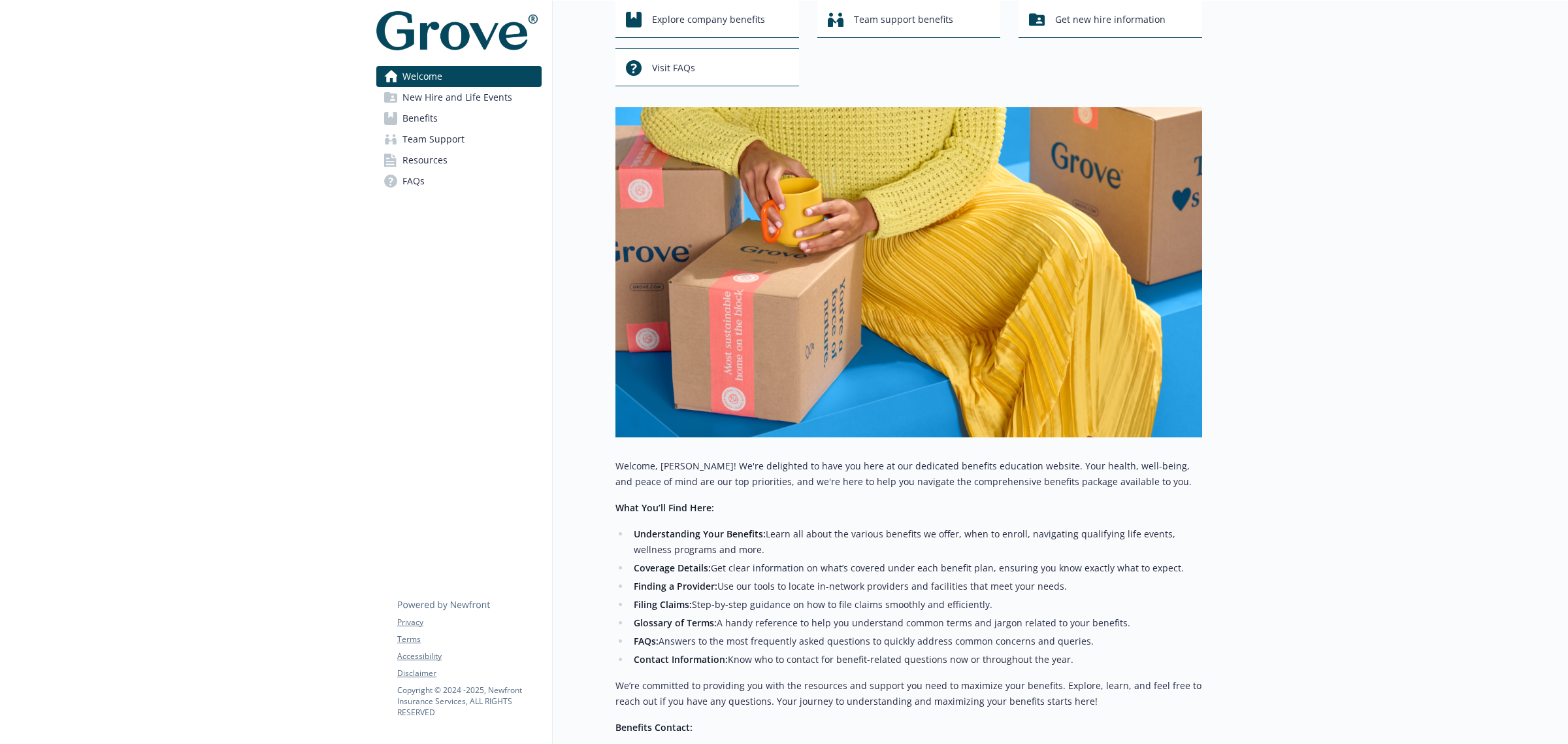
click at [448, 99] on span "New Hire and Life Events" at bounding box center [457, 97] width 110 height 21
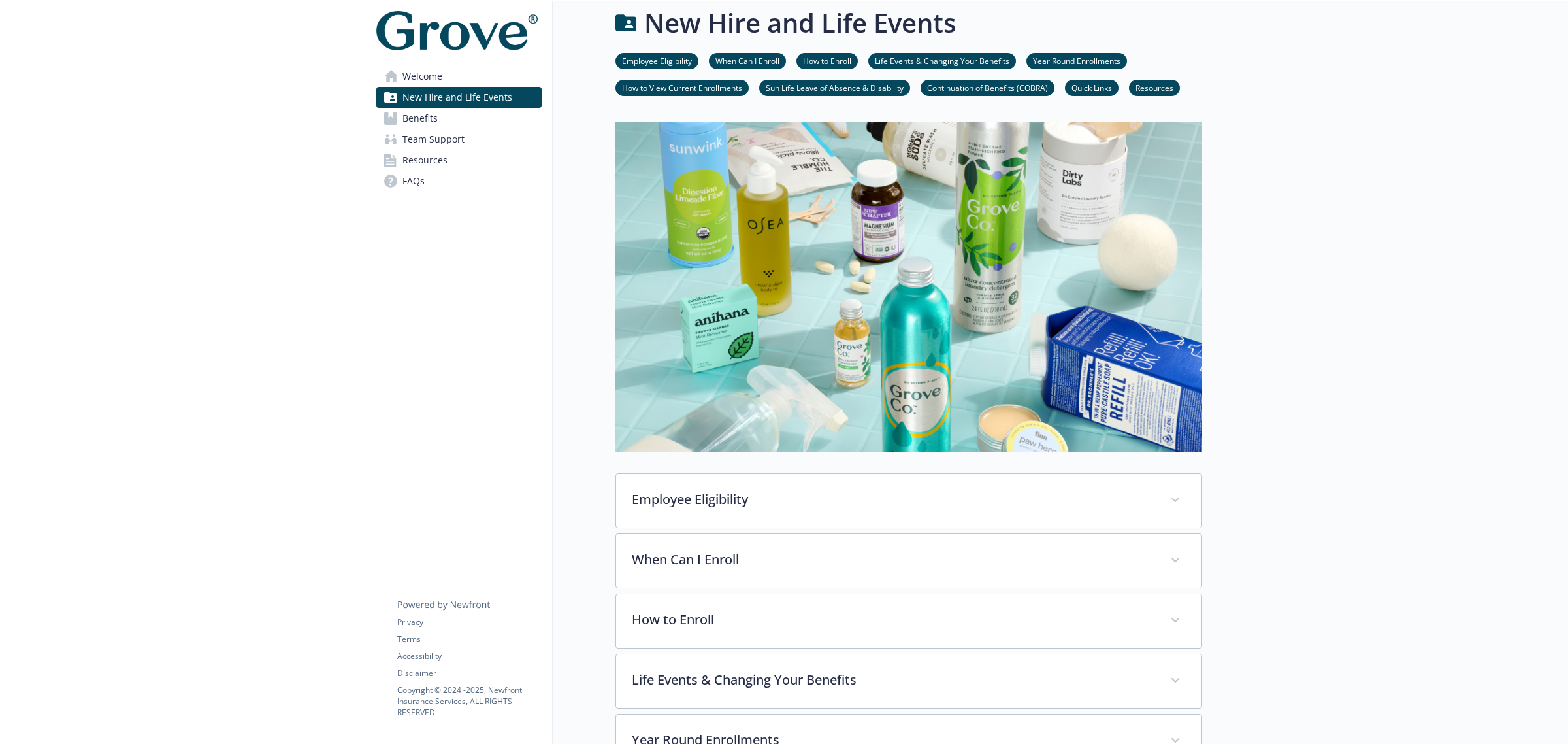
scroll to position [82, 0]
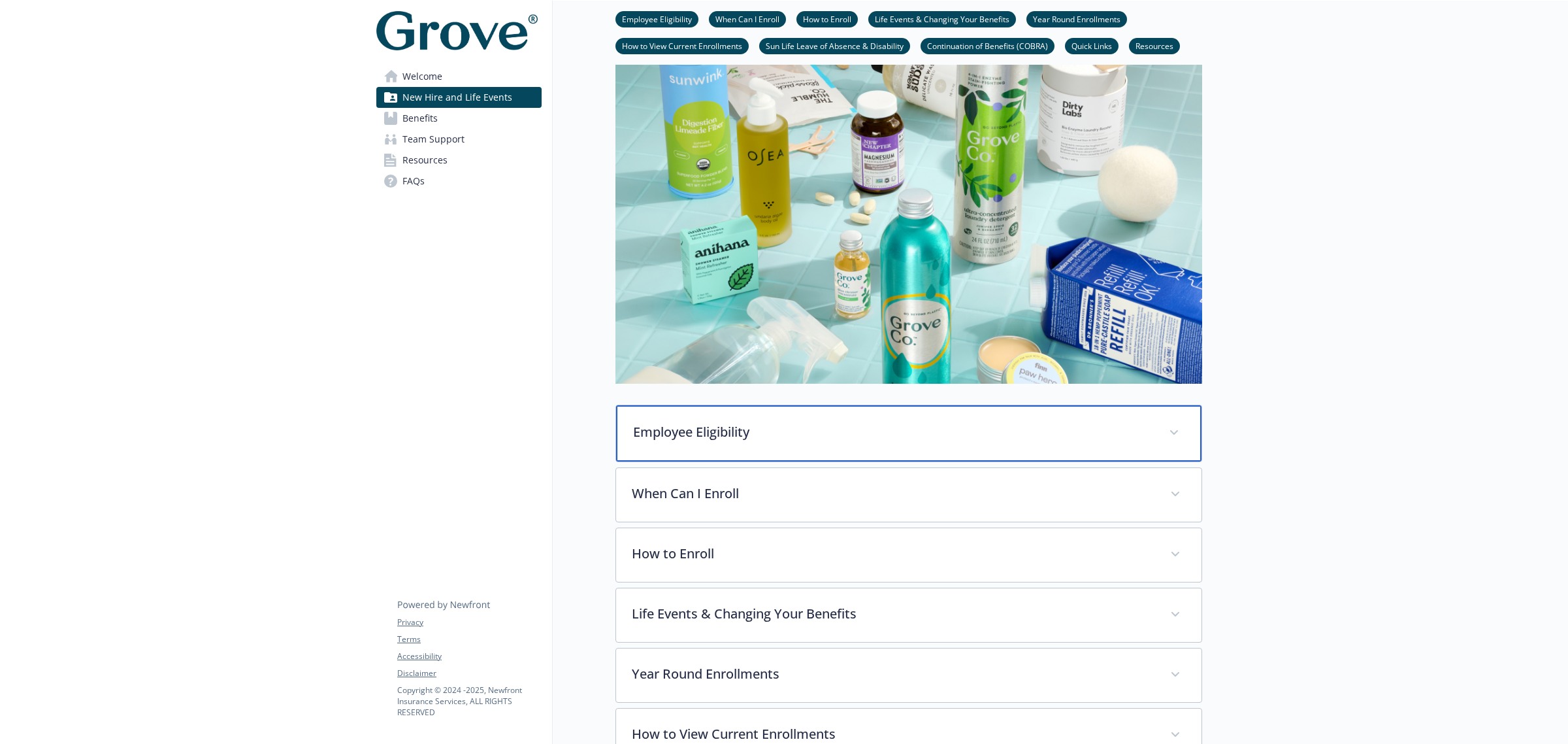
click at [749, 429] on p "Employee Eligibility" at bounding box center [893, 432] width 520 height 20
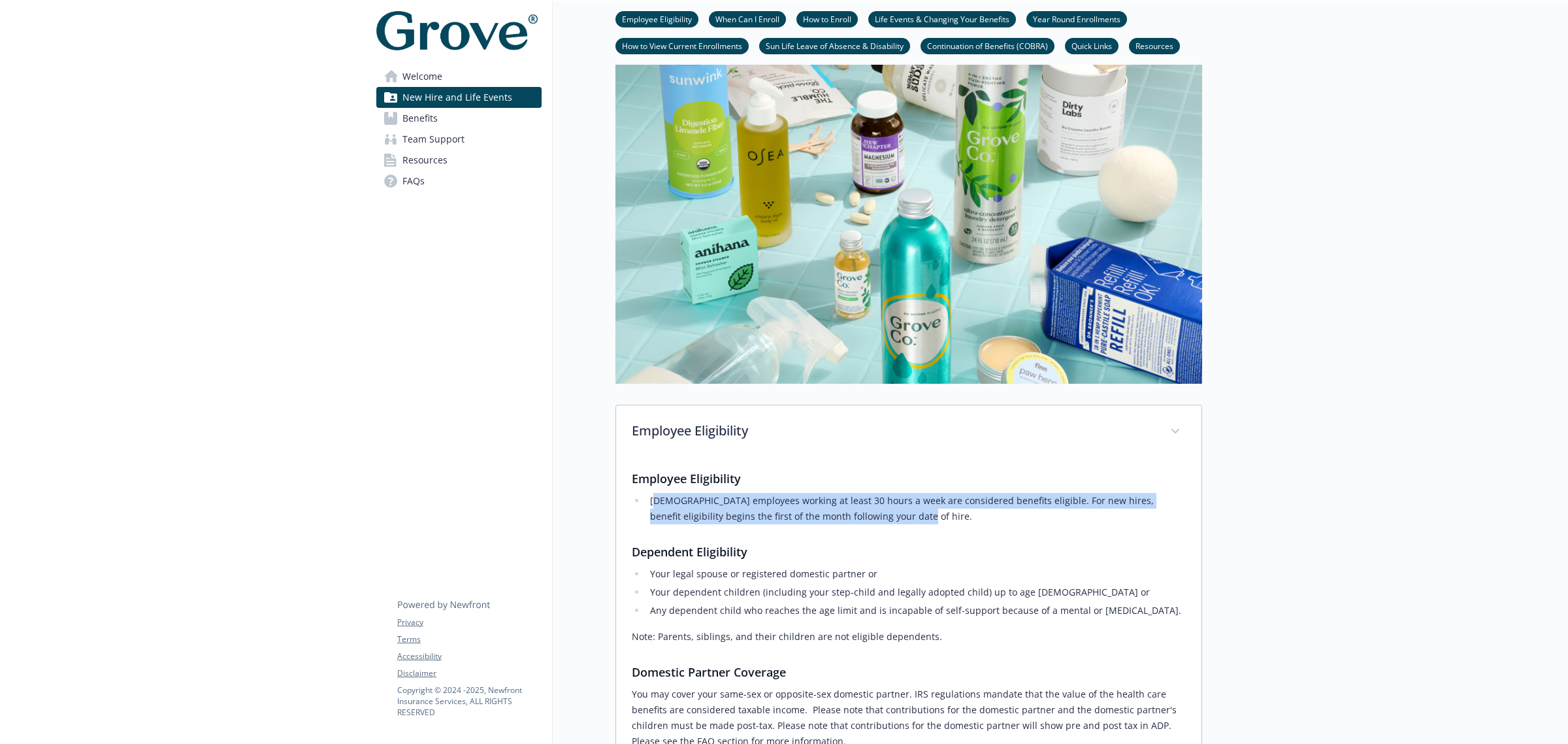
drag, startPoint x: 656, startPoint y: 498, endPoint x: 877, endPoint y: 517, distance: 221.8
click at [877, 517] on li "[DEMOGRAPHIC_DATA] employees working at least 30 hours a week are considered be…" at bounding box center [916, 509] width 540 height 31
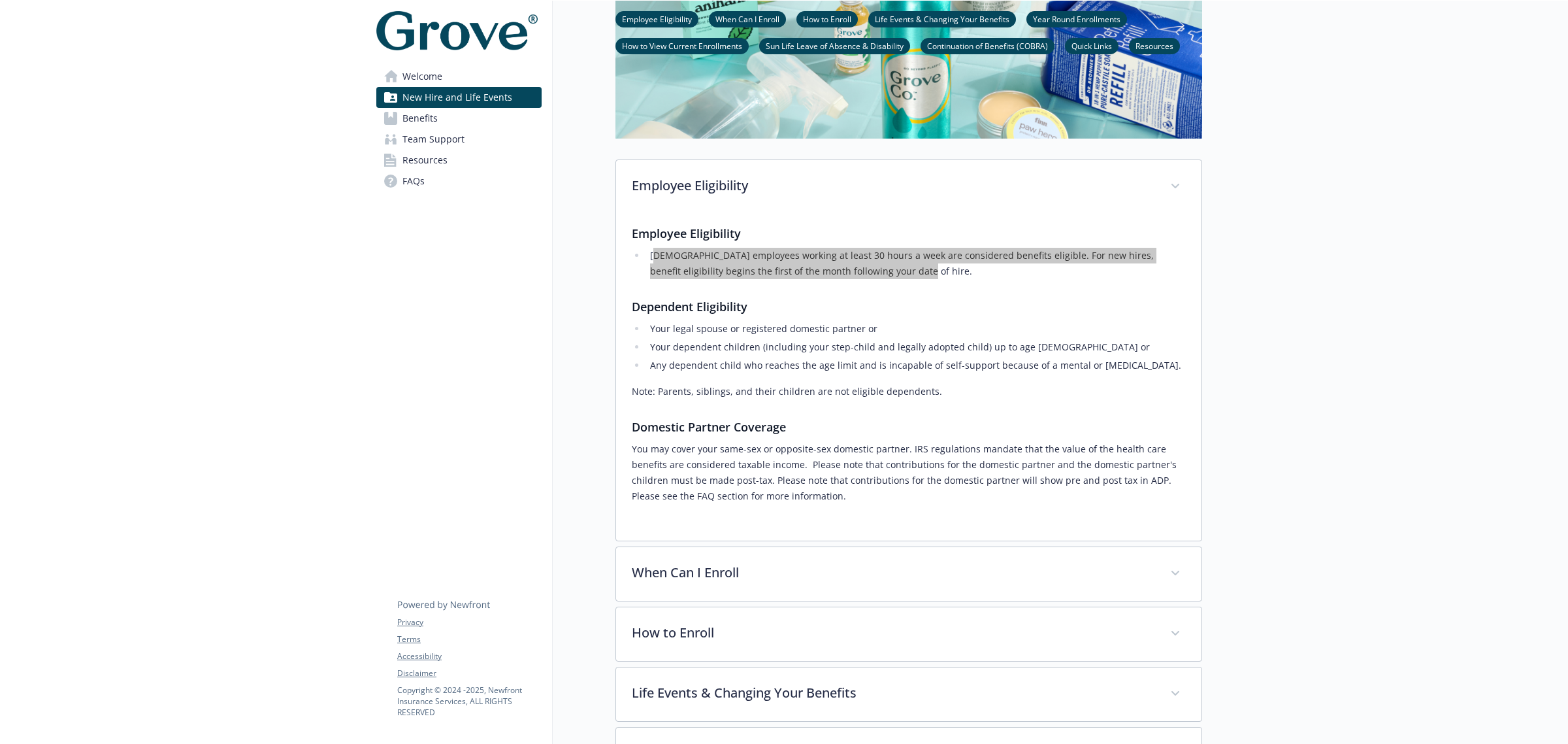
scroll to position [0, 0]
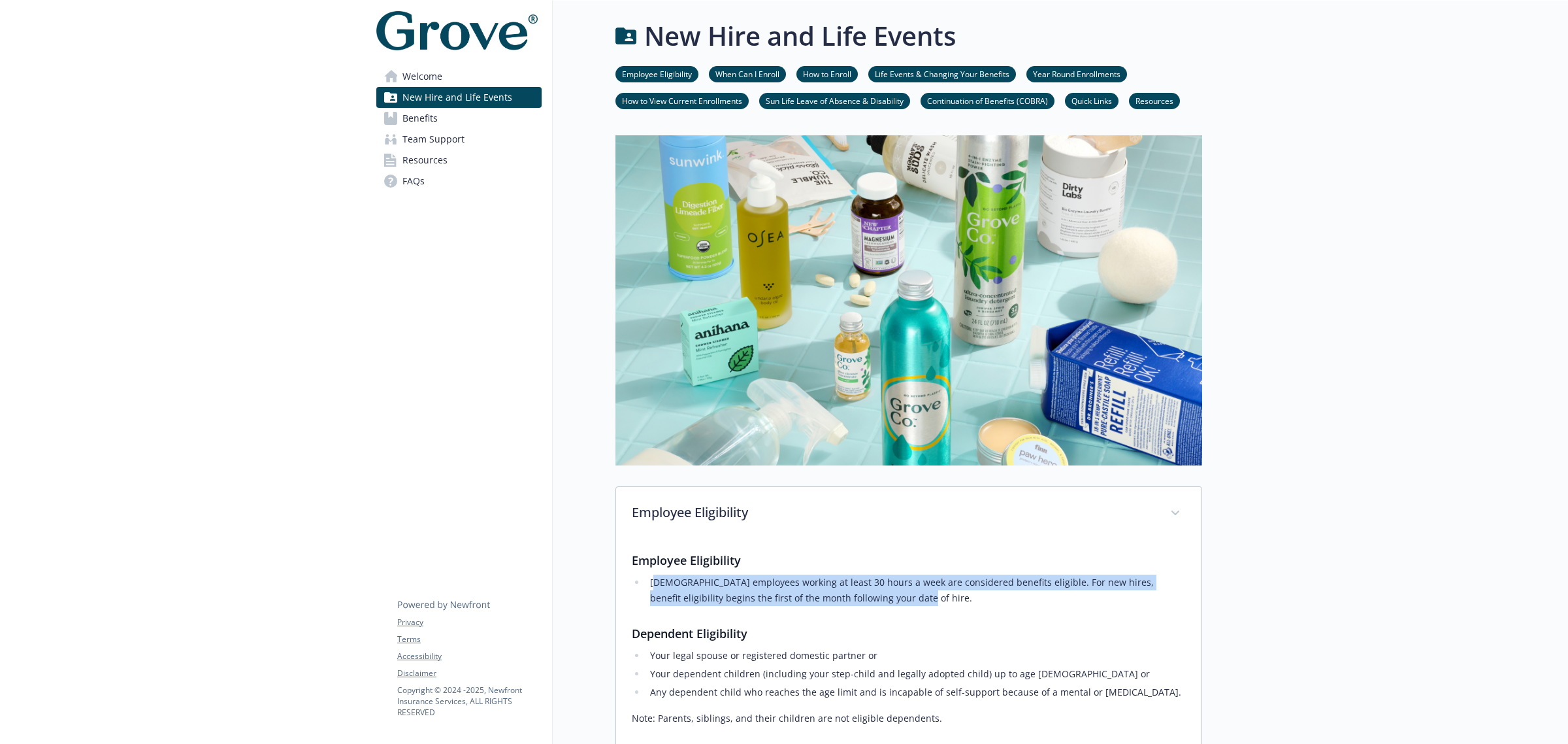
click at [539, 708] on p "Copyright © [DATE] - [DATE] , Newfront Insurance Services, ALL RIGHTS RESERVED" at bounding box center [469, 701] width 144 height 33
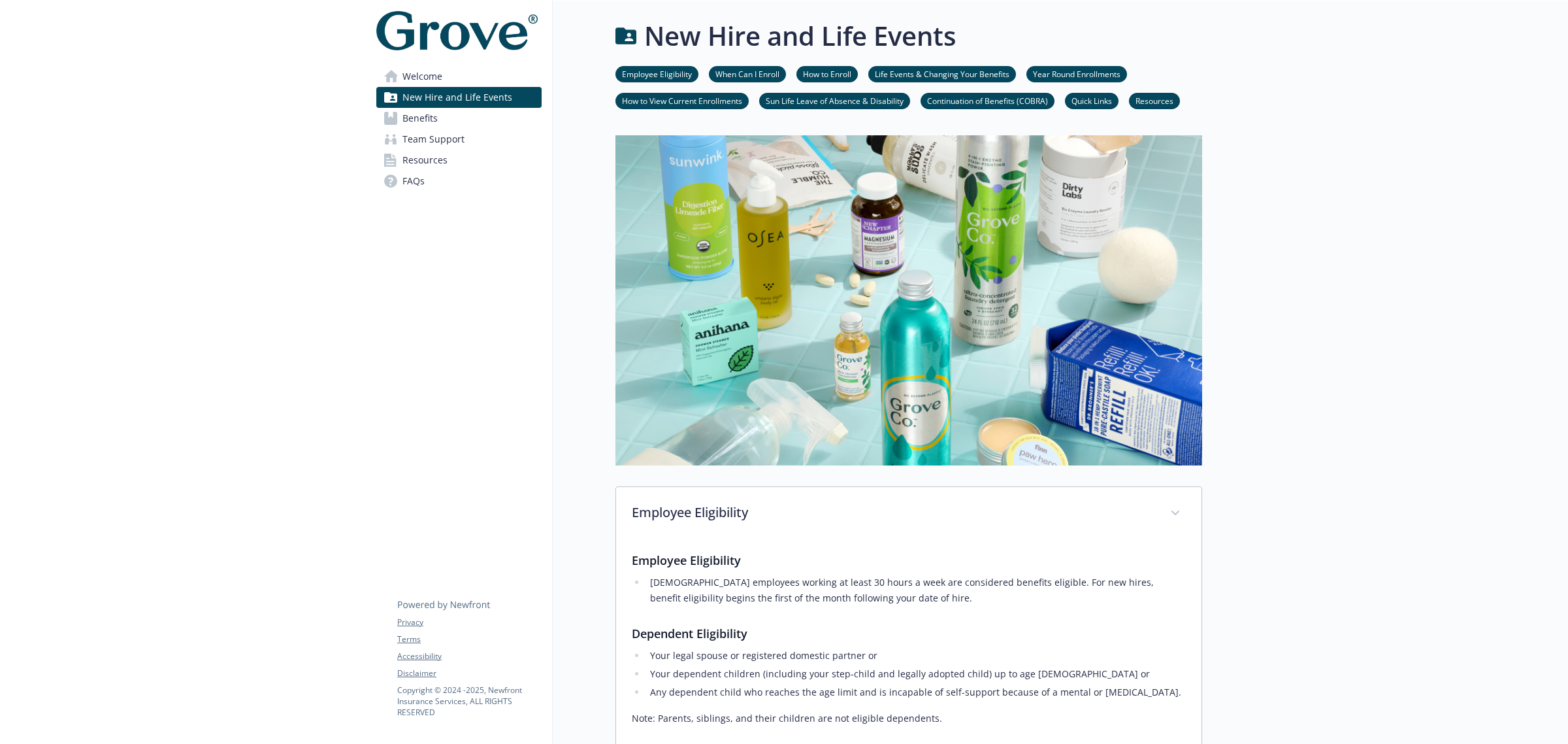
click at [390, 129] on link "Team Support" at bounding box center [459, 139] width 165 height 21
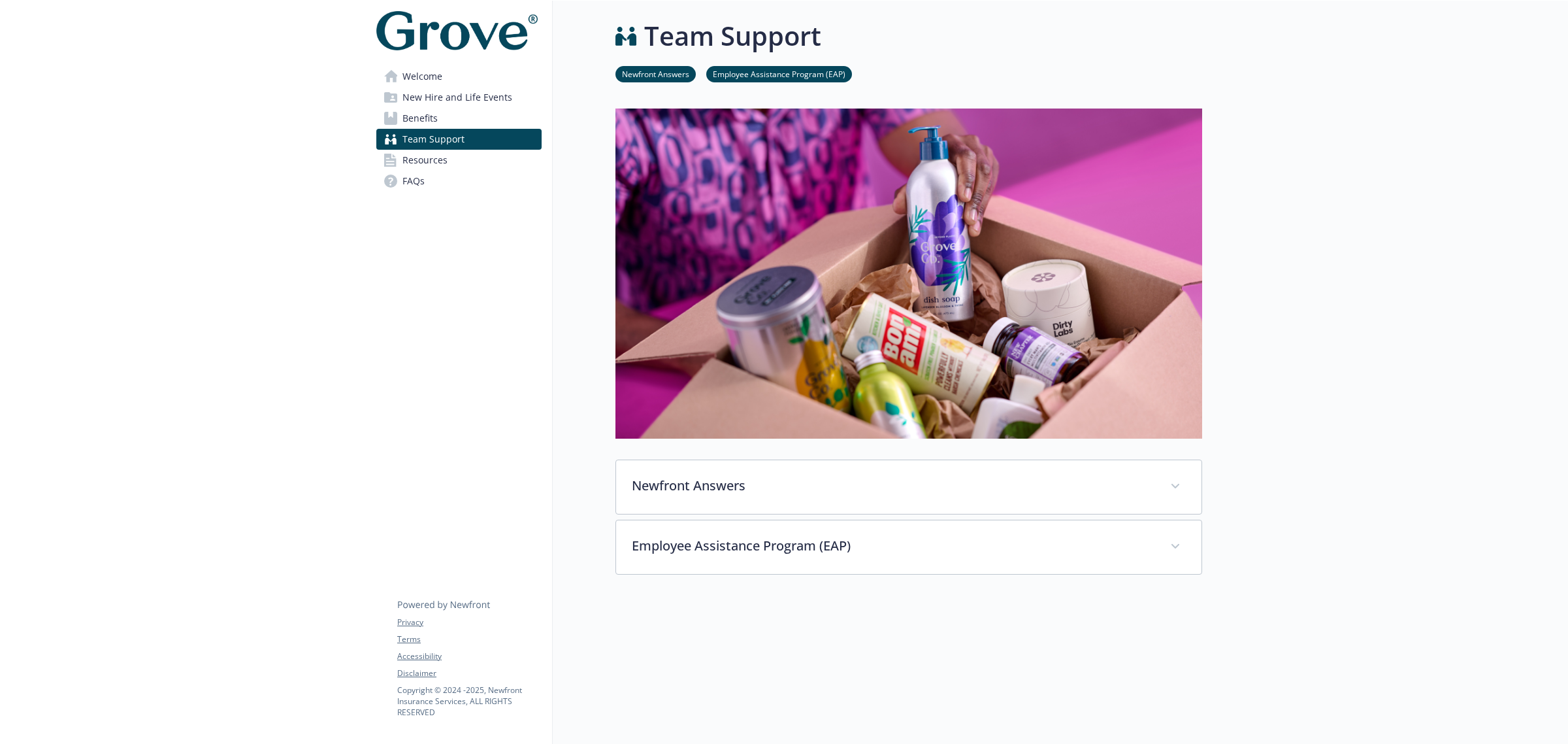
click at [396, 116] on icon at bounding box center [390, 118] width 13 height 13
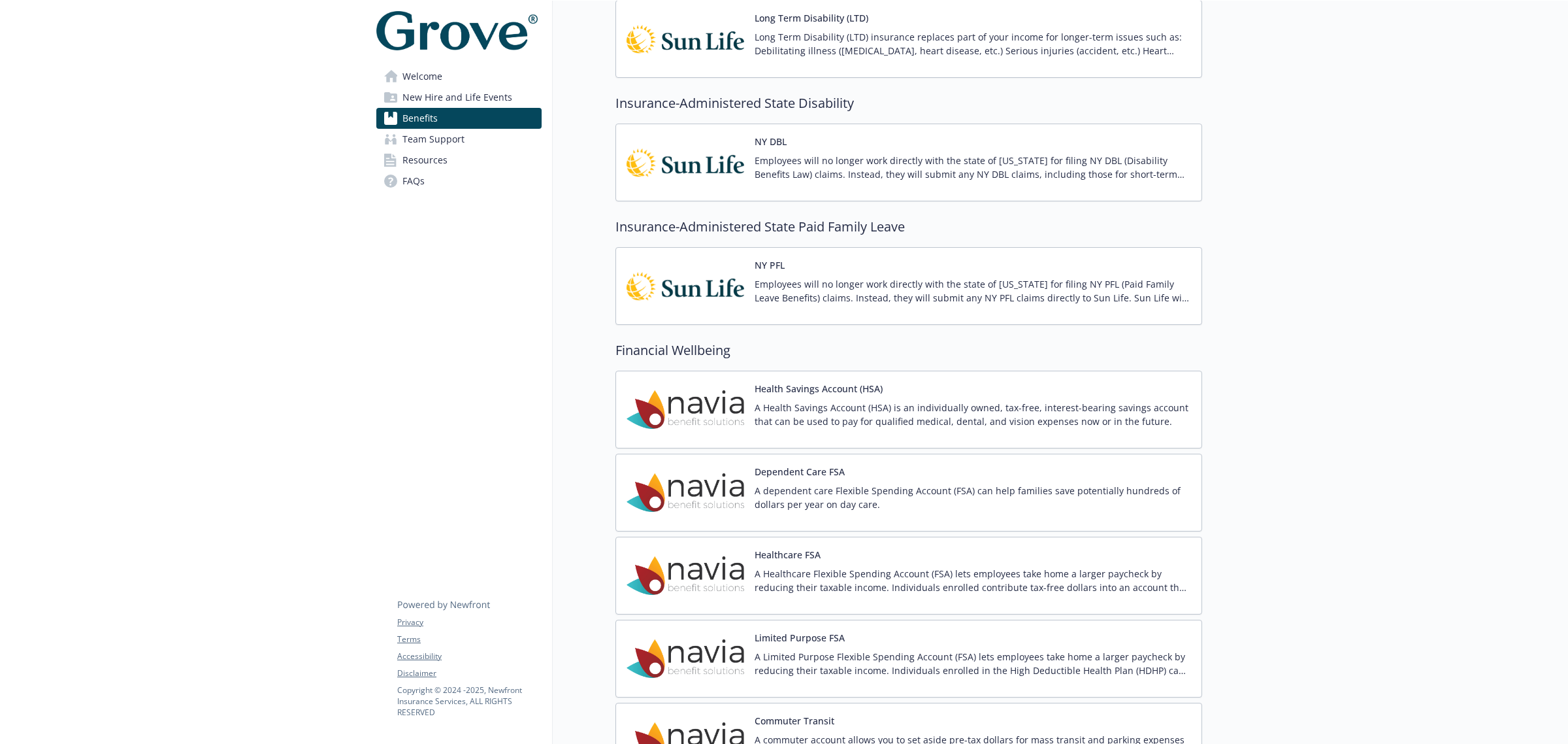
scroll to position [1225, 0]
